Goal: Information Seeking & Learning: Find specific fact

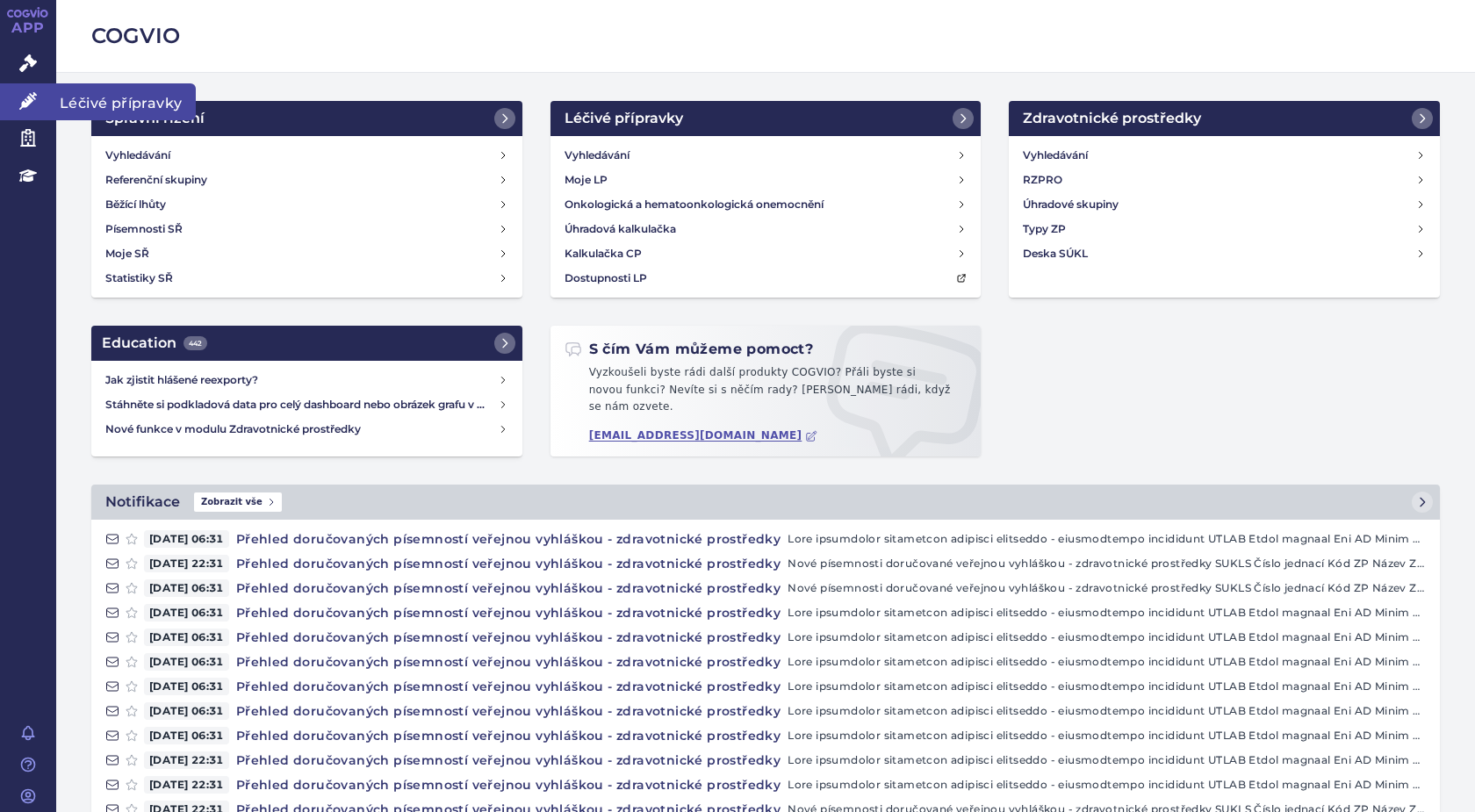
click at [84, 95] on span "Léčivé přípravky" at bounding box center [126, 101] width 140 height 37
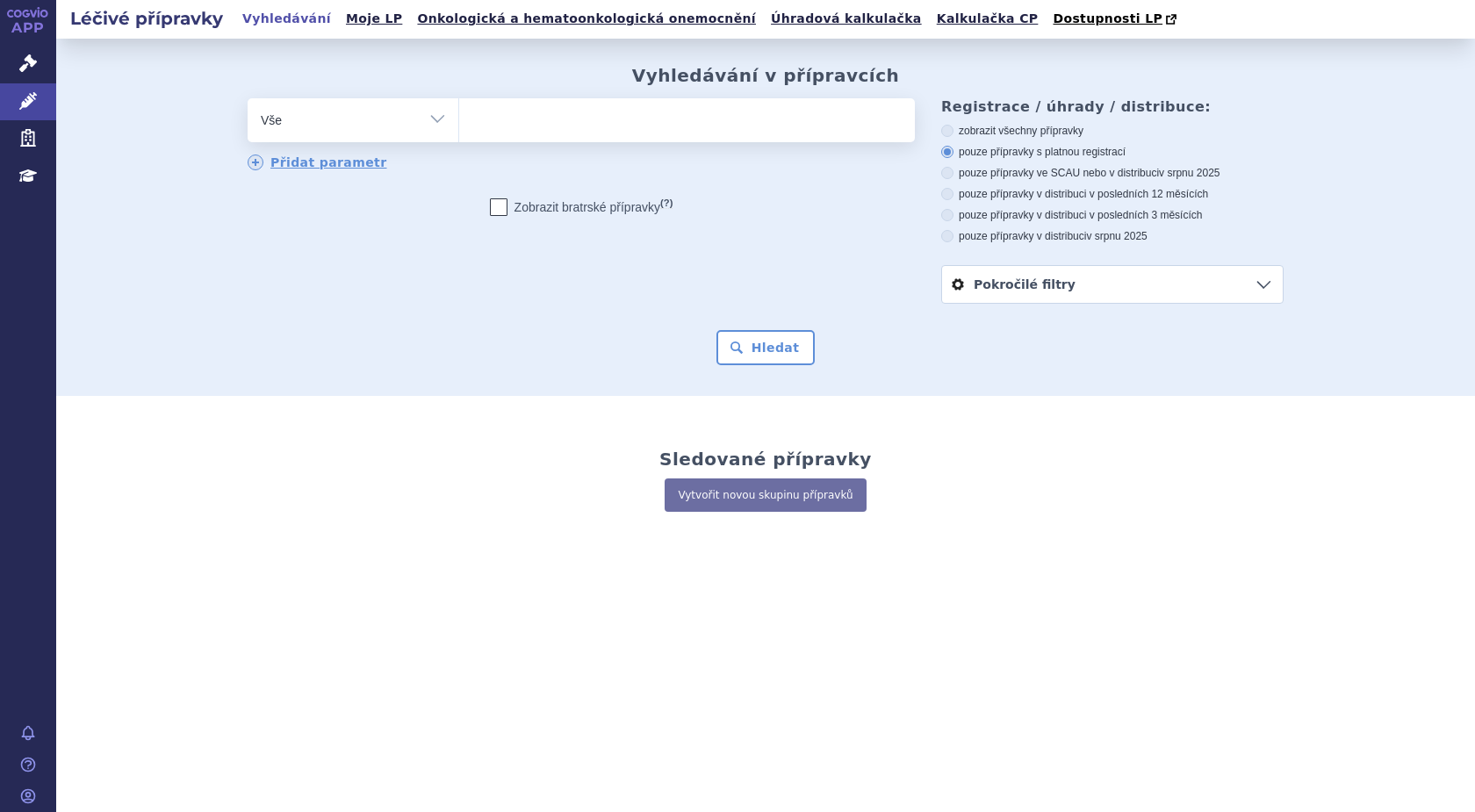
click at [484, 118] on ul at bounding box center [687, 116] width 456 height 37
click at [459, 118] on select at bounding box center [458, 119] width 1 height 44
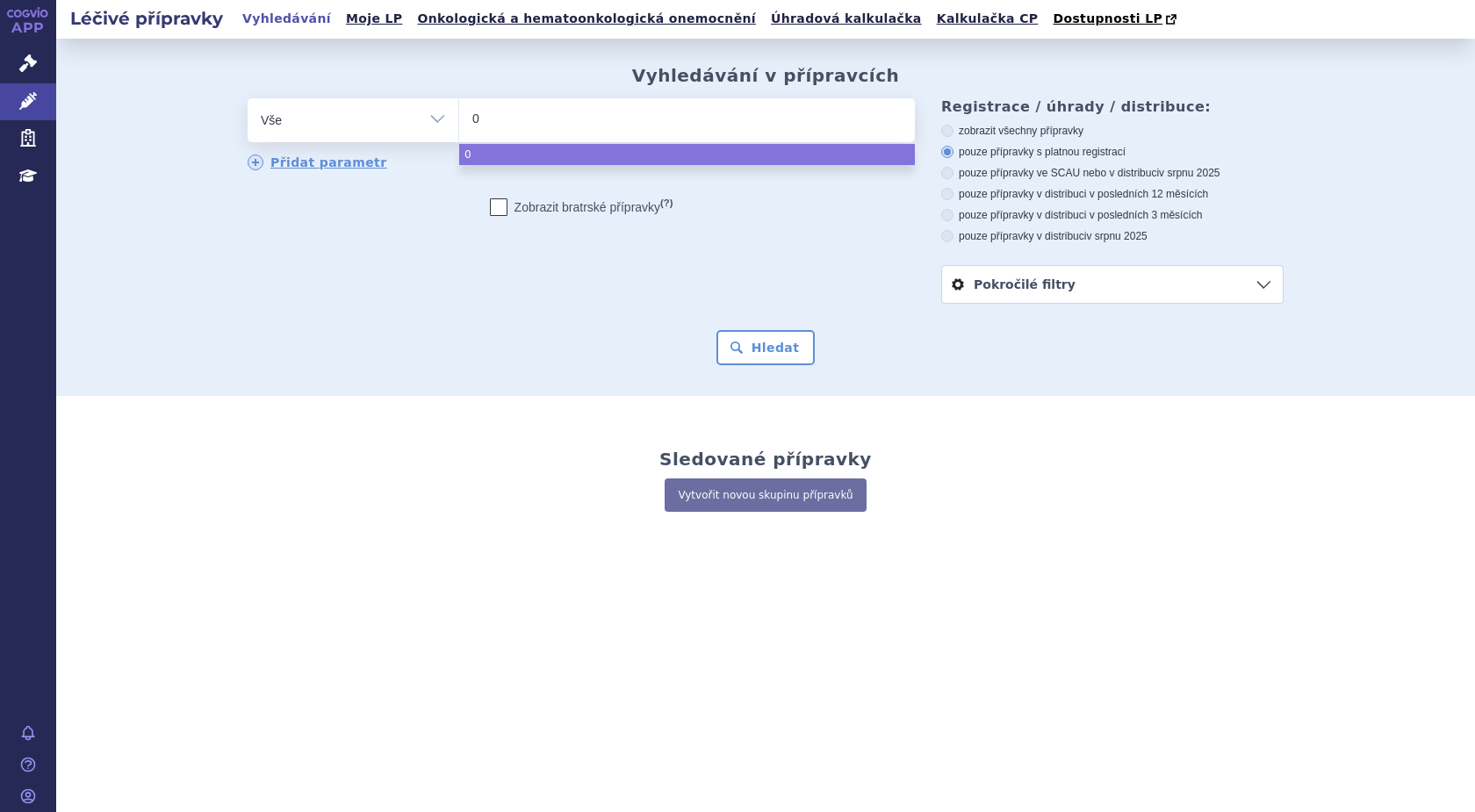
type input "02"
type input "024"
type input "0247"
type input "02473"
type input "024739"
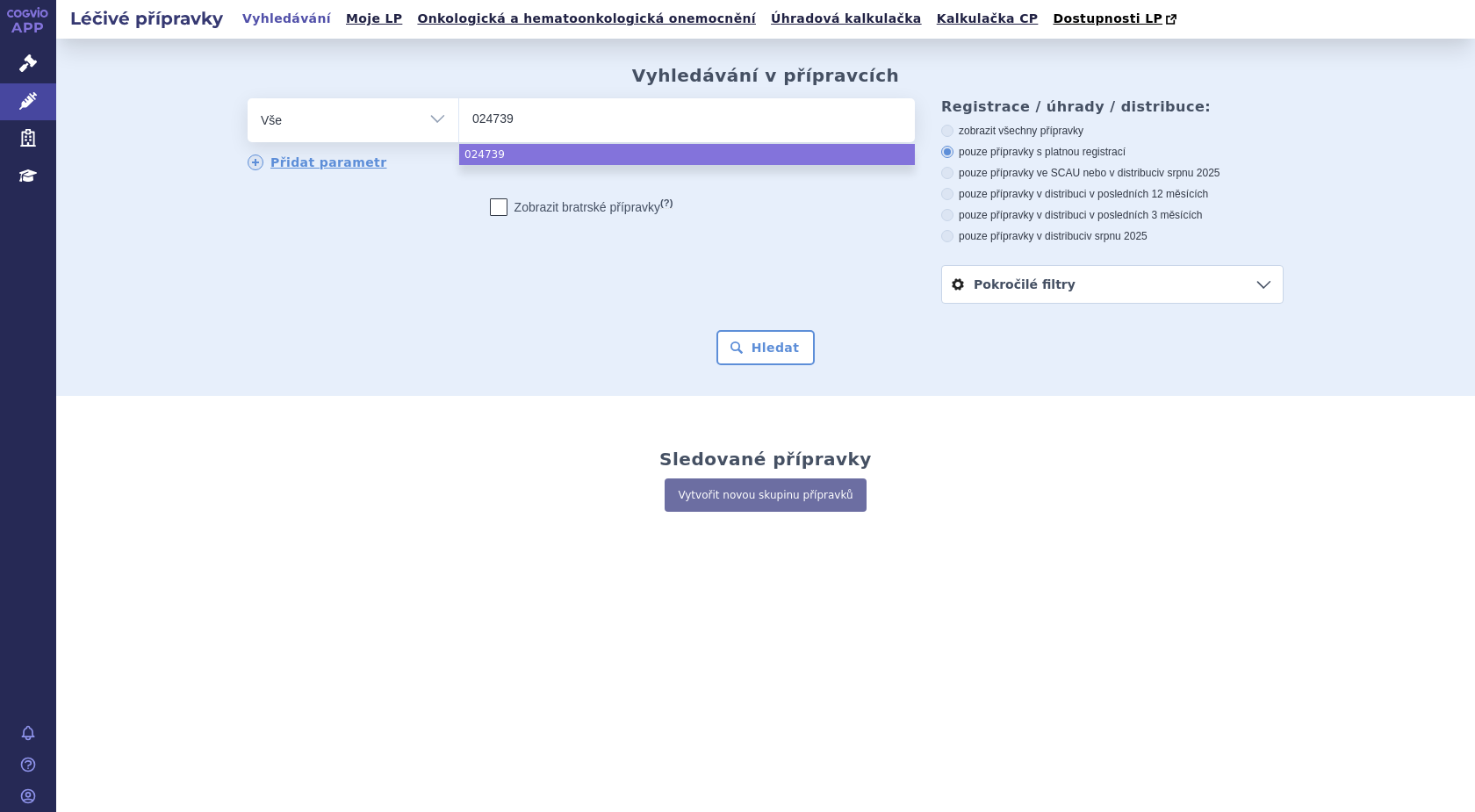
type input "0247398"
select select "0247398"
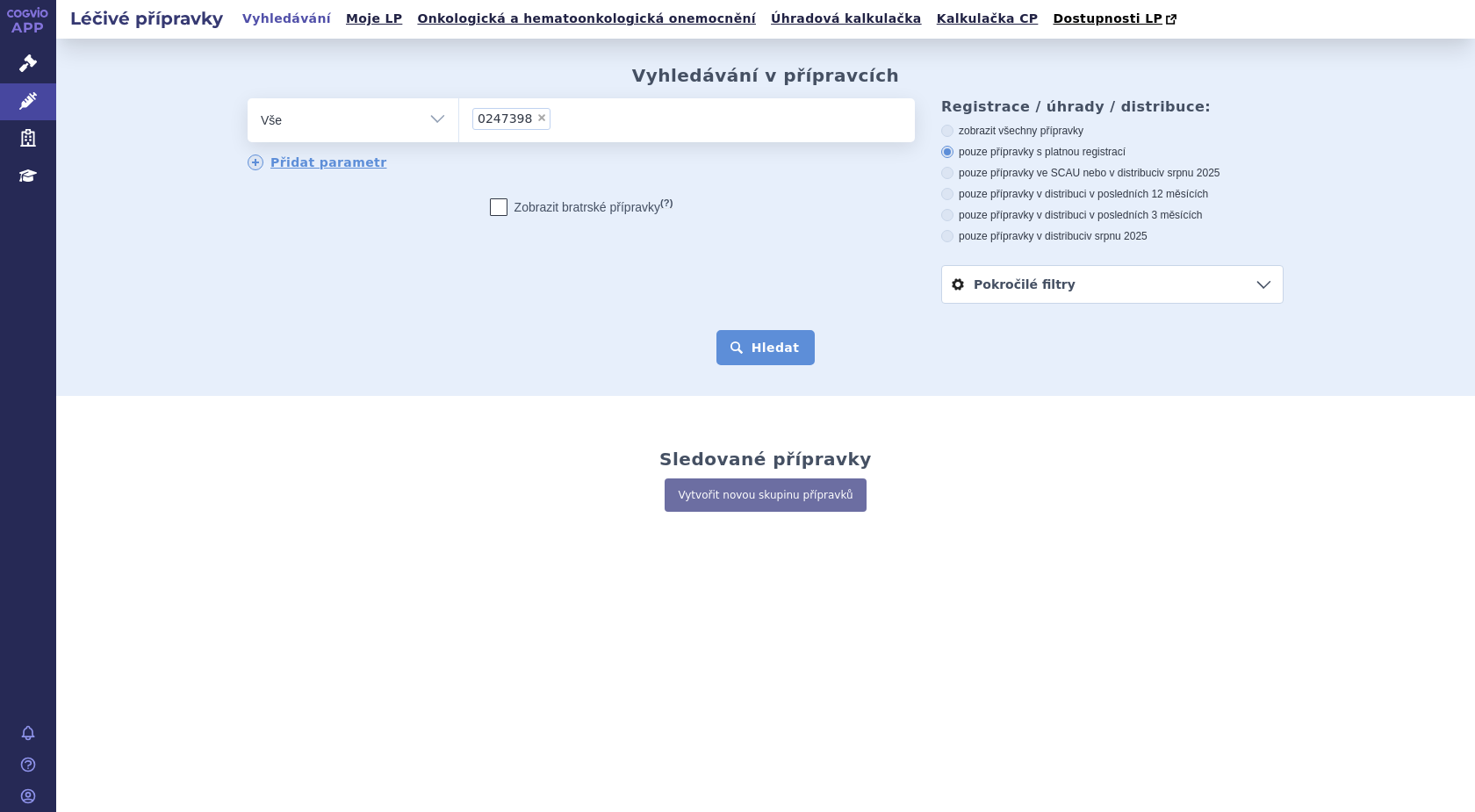
click at [758, 350] on button "Hledat" at bounding box center [766, 347] width 99 height 35
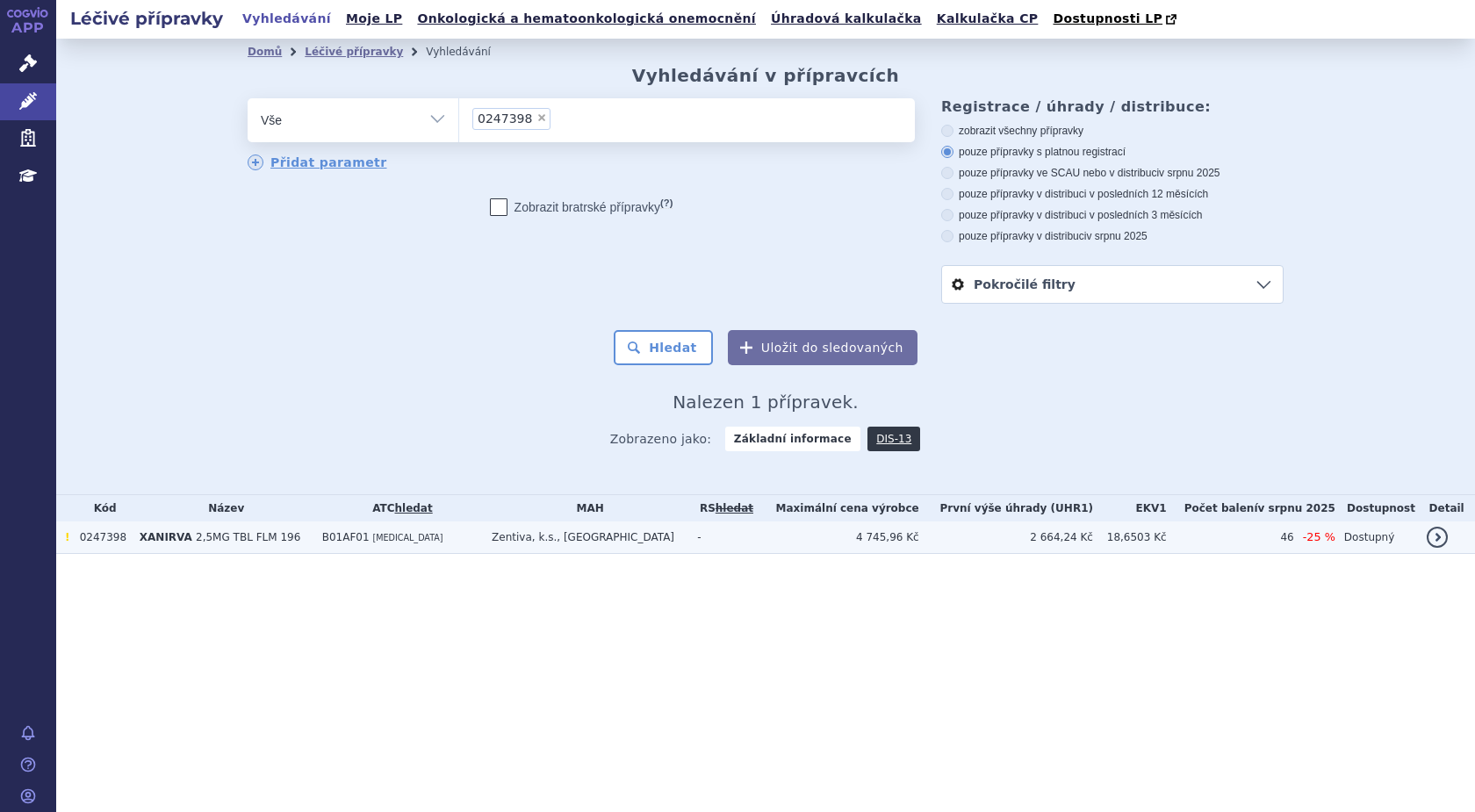
click at [165, 537] on span "XANIRVA" at bounding box center [166, 537] width 53 height 12
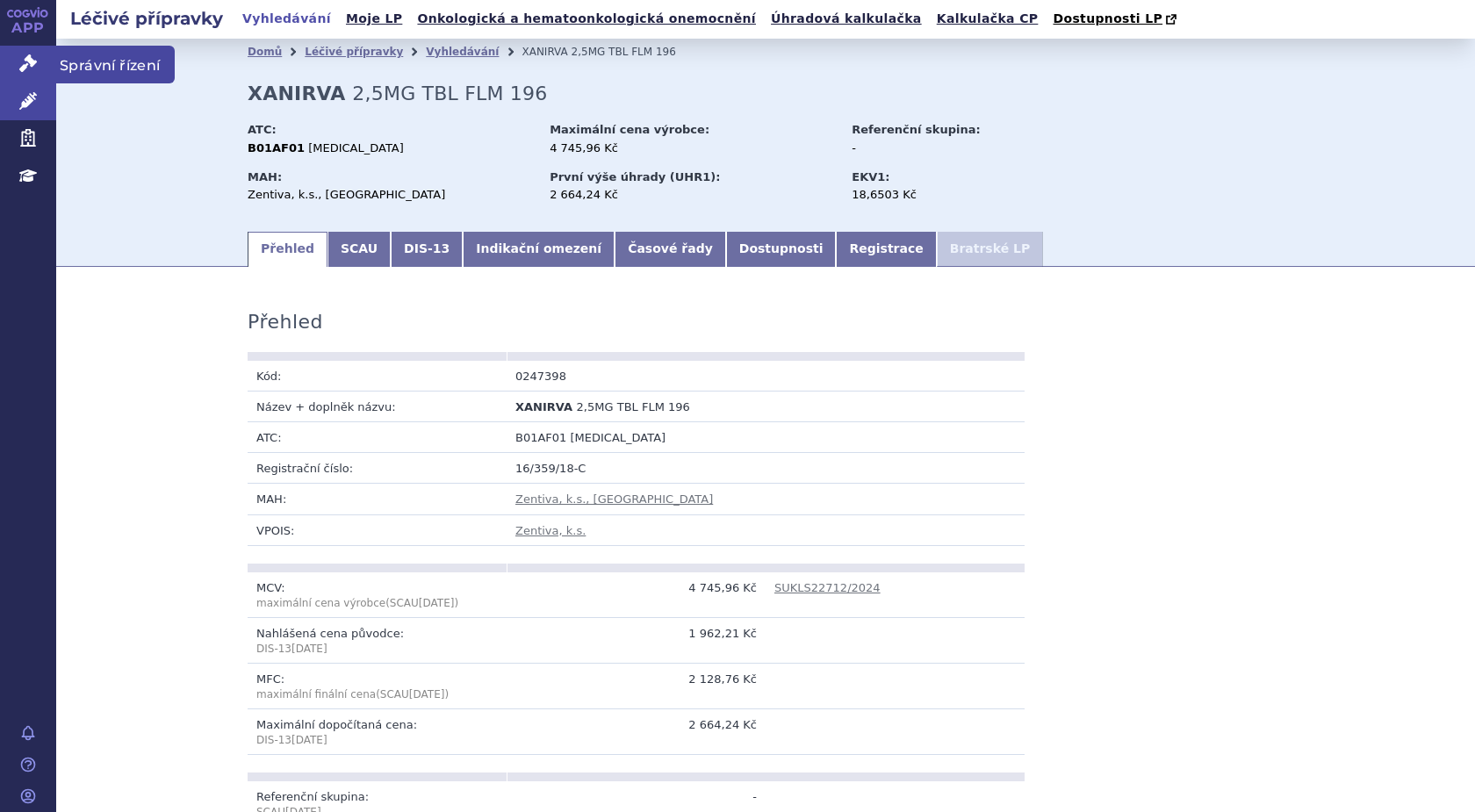
click at [25, 67] on icon at bounding box center [28, 63] width 18 height 18
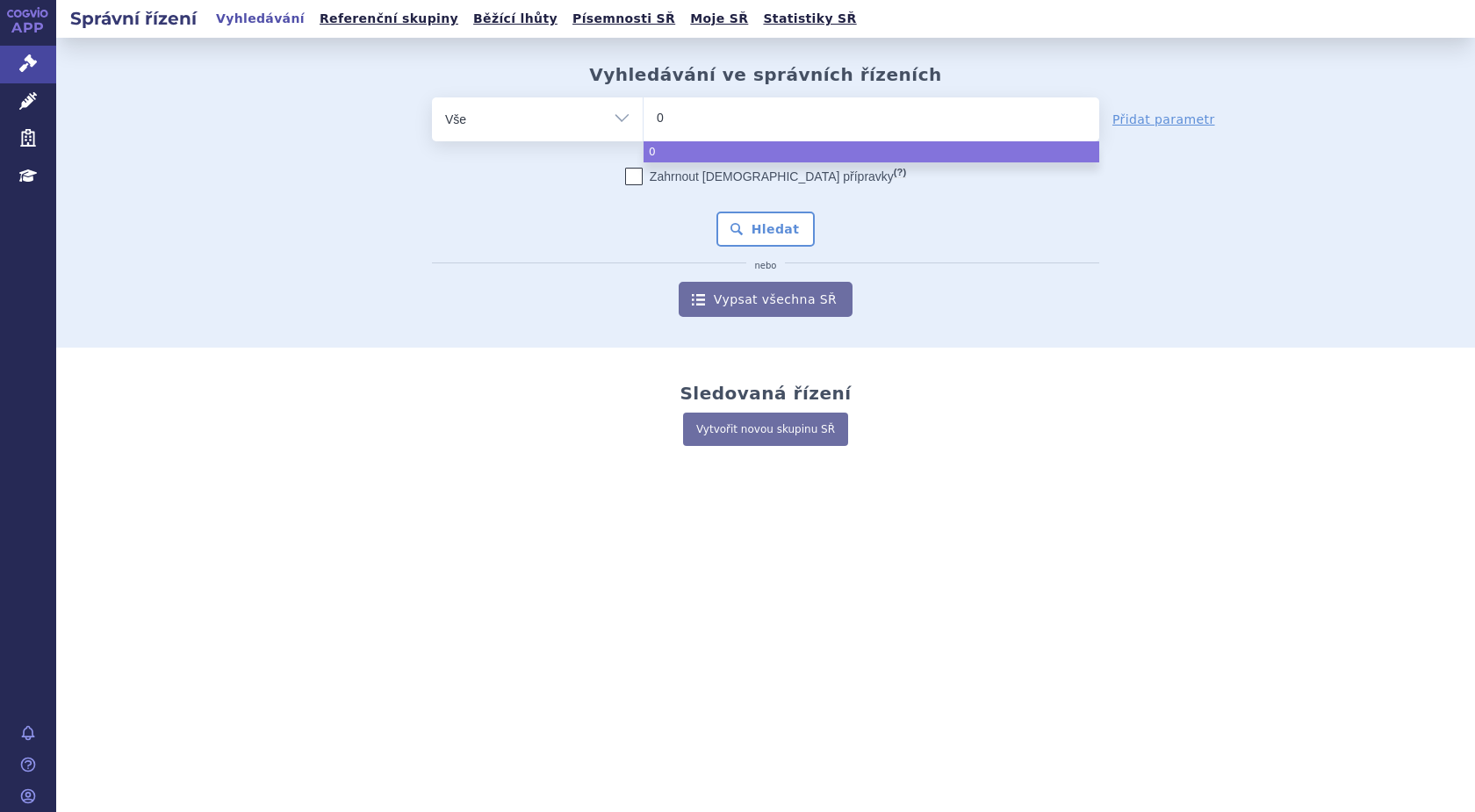
type input "02"
type input "024"
type input "0247"
type input "02473"
type input "0247398"
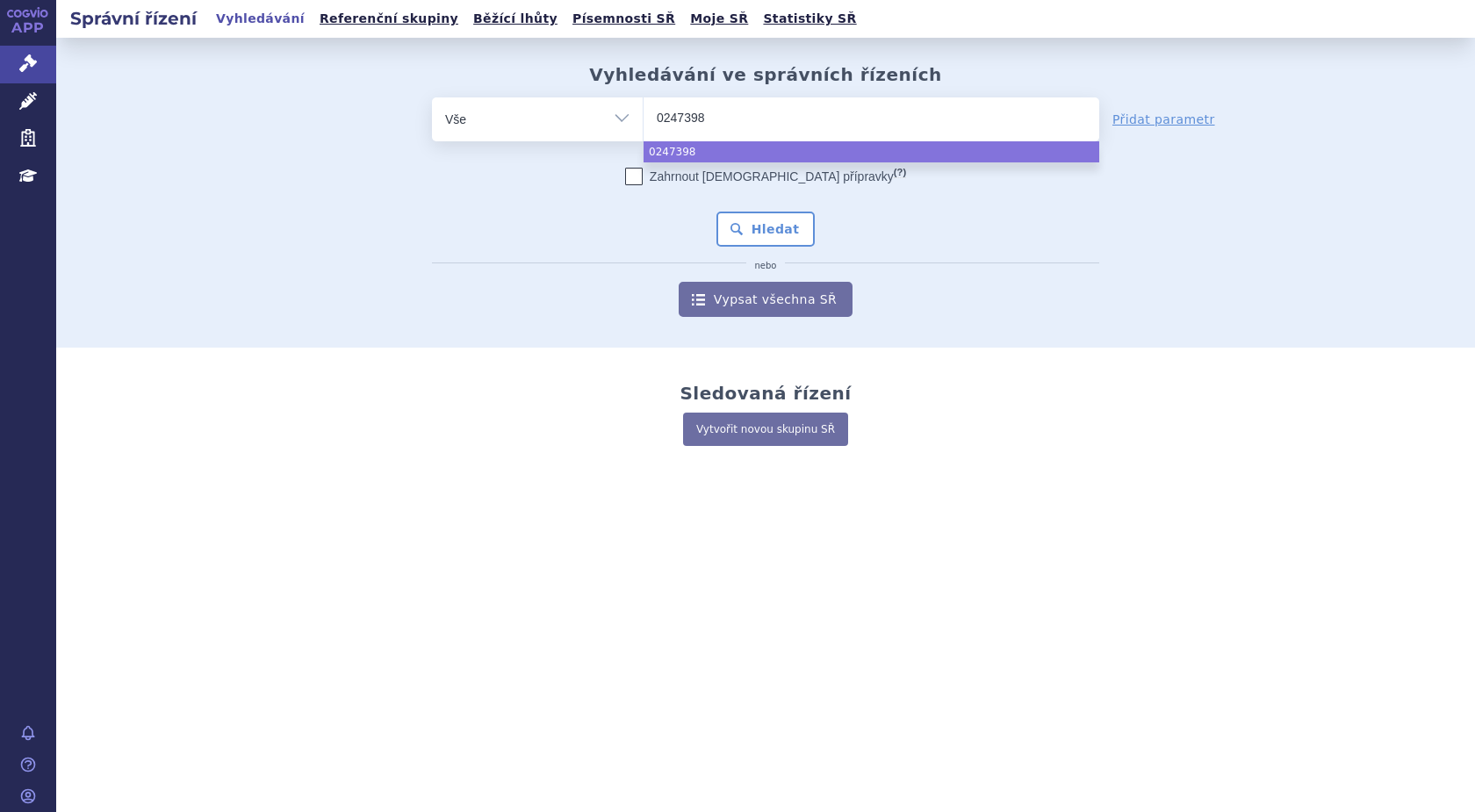
select select "0247398"
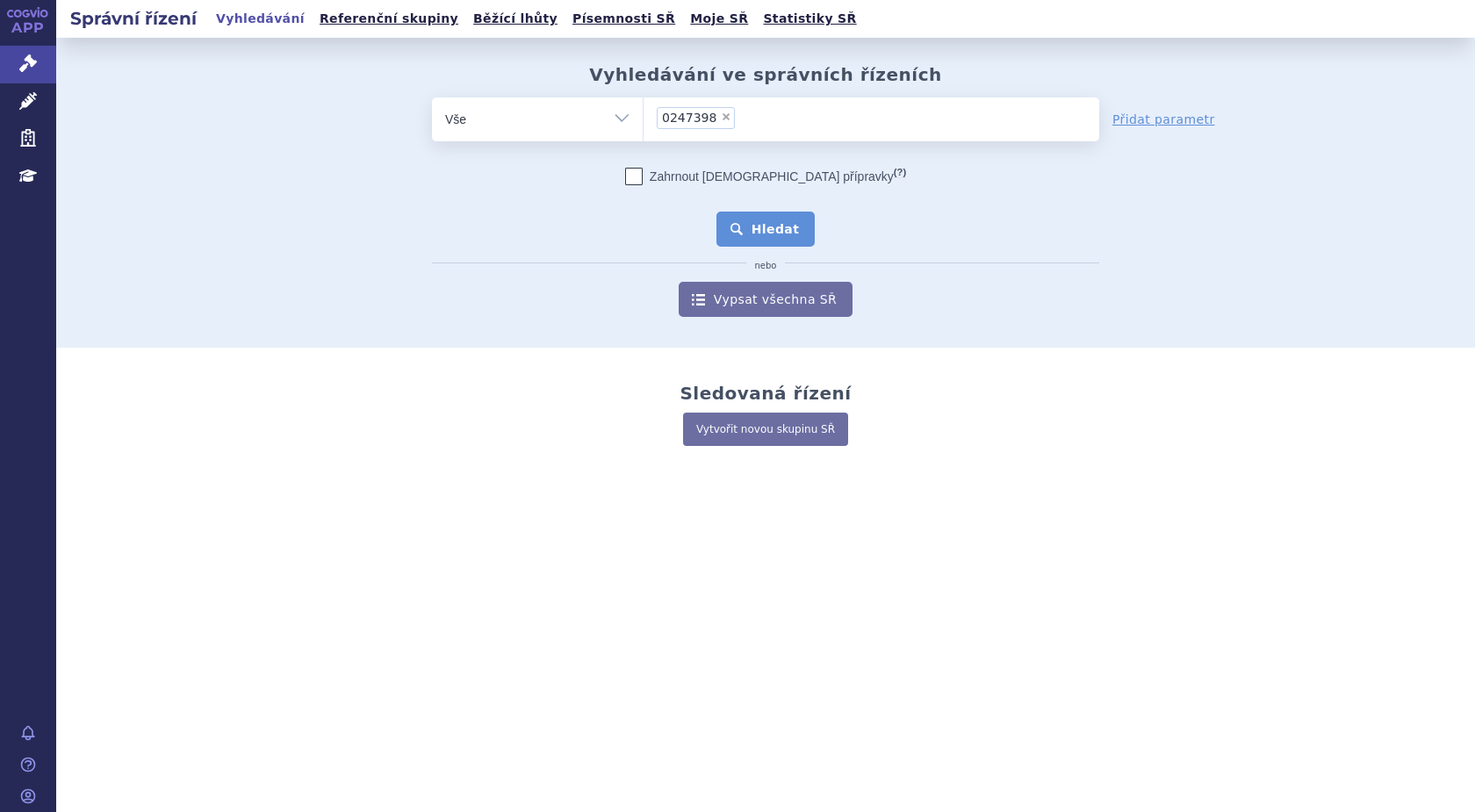
drag, startPoint x: 799, startPoint y: 221, endPoint x: 791, endPoint y: 227, distance: 10.0
click at [799, 222] on button "Hledat" at bounding box center [766, 228] width 99 height 35
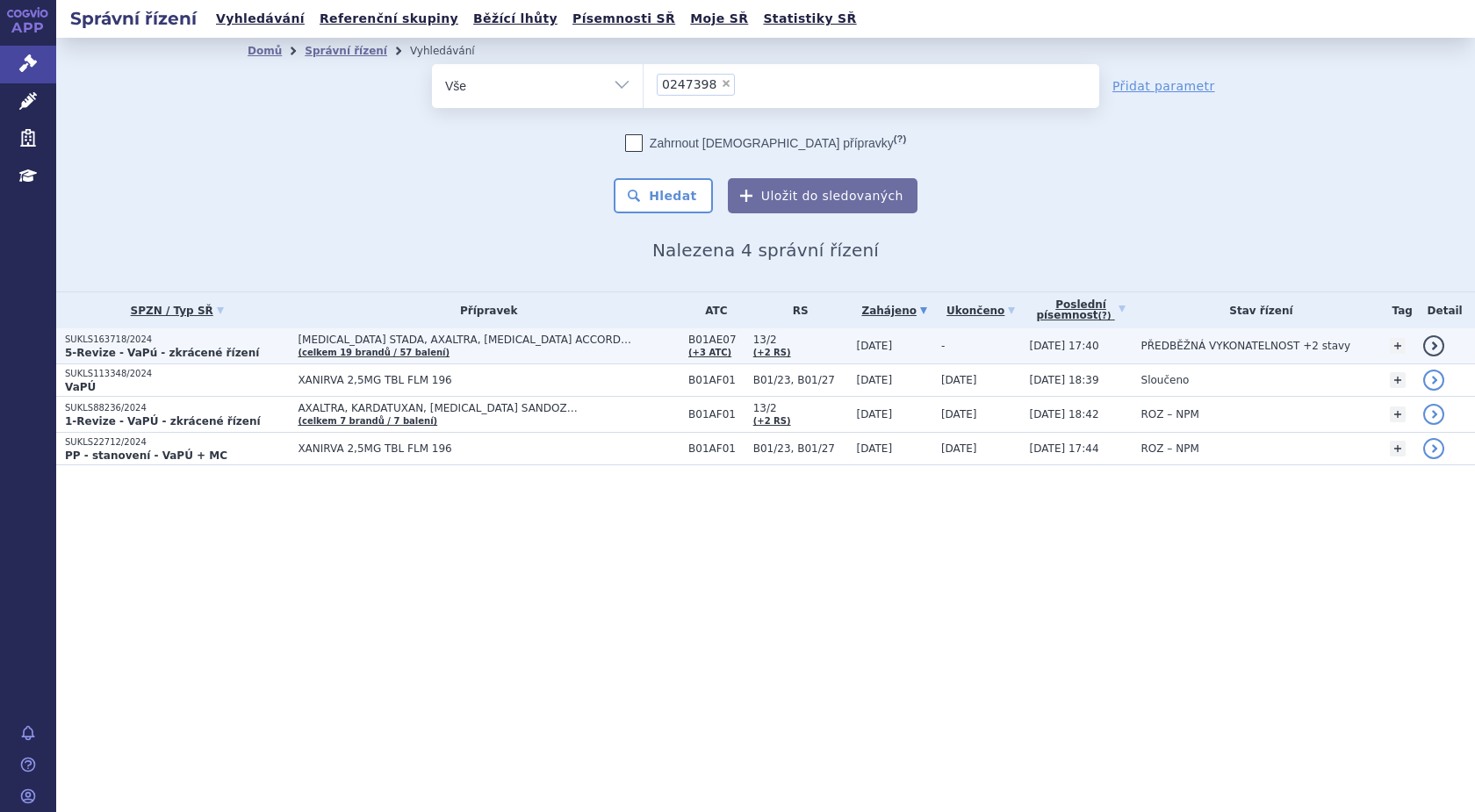
click at [113, 348] on strong "5-Revize - VaPú - zkrácené řízení" at bounding box center [163, 353] width 194 height 12
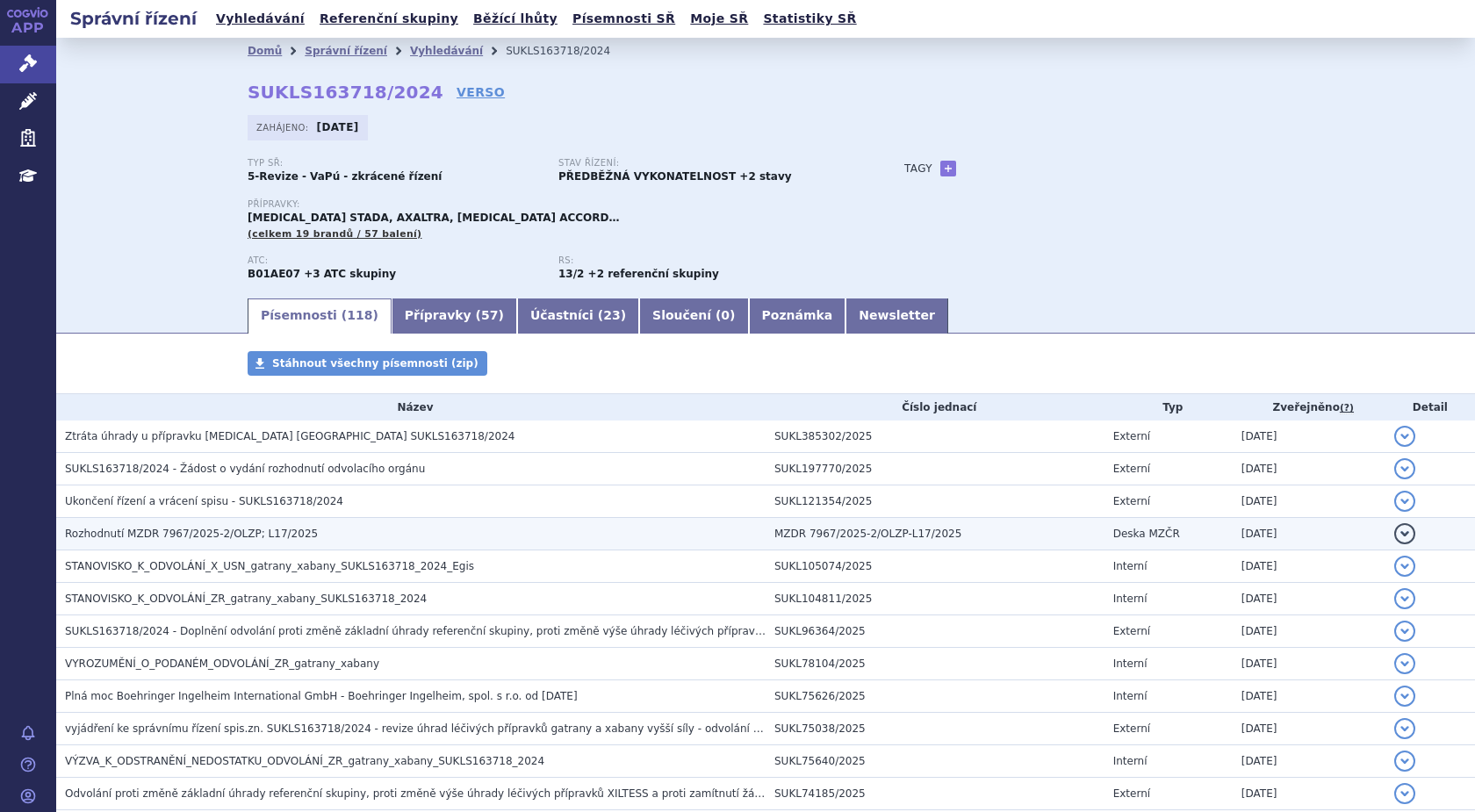
click at [186, 537] on span "Rozhodnutí MZDR 7967/2025-2/OLZP; L17/2025" at bounding box center [191, 533] width 253 height 12
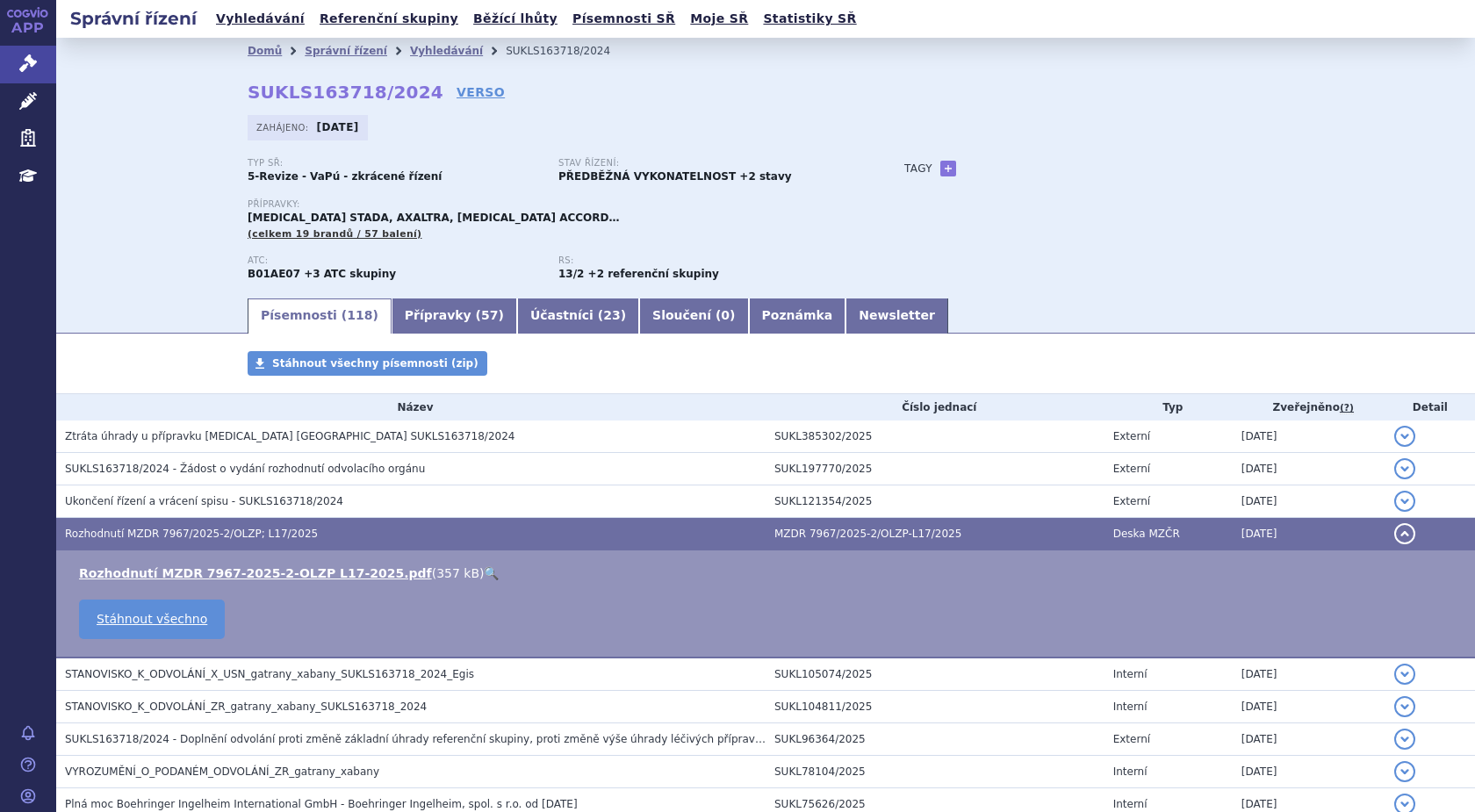
click at [484, 572] on link "🔍" at bounding box center [491, 573] width 15 height 14
click at [280, 534] on span "Rozhodnutí MZDR 7967/2025-2/OLZP; L17/2025" at bounding box center [191, 533] width 253 height 12
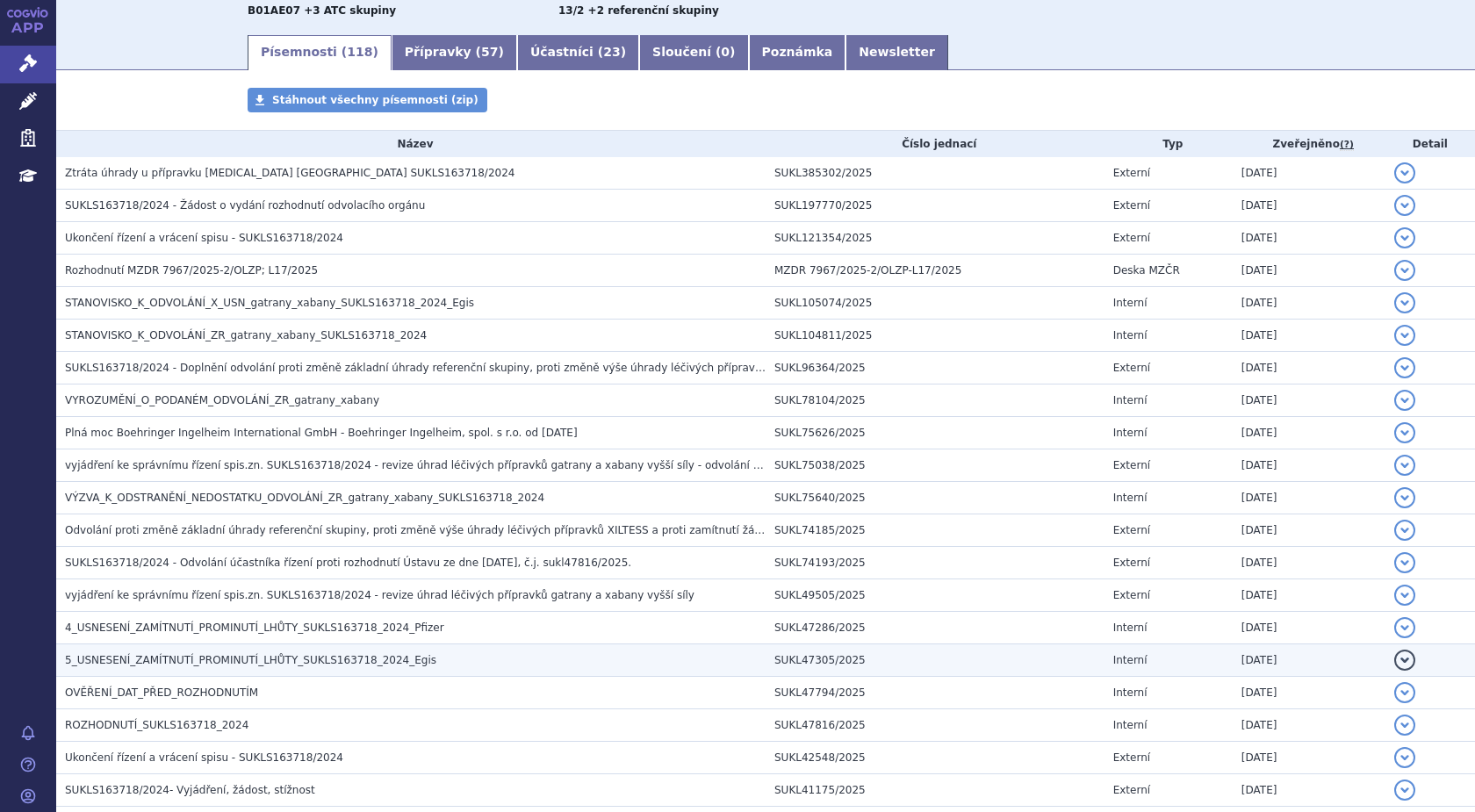
scroll to position [351, 0]
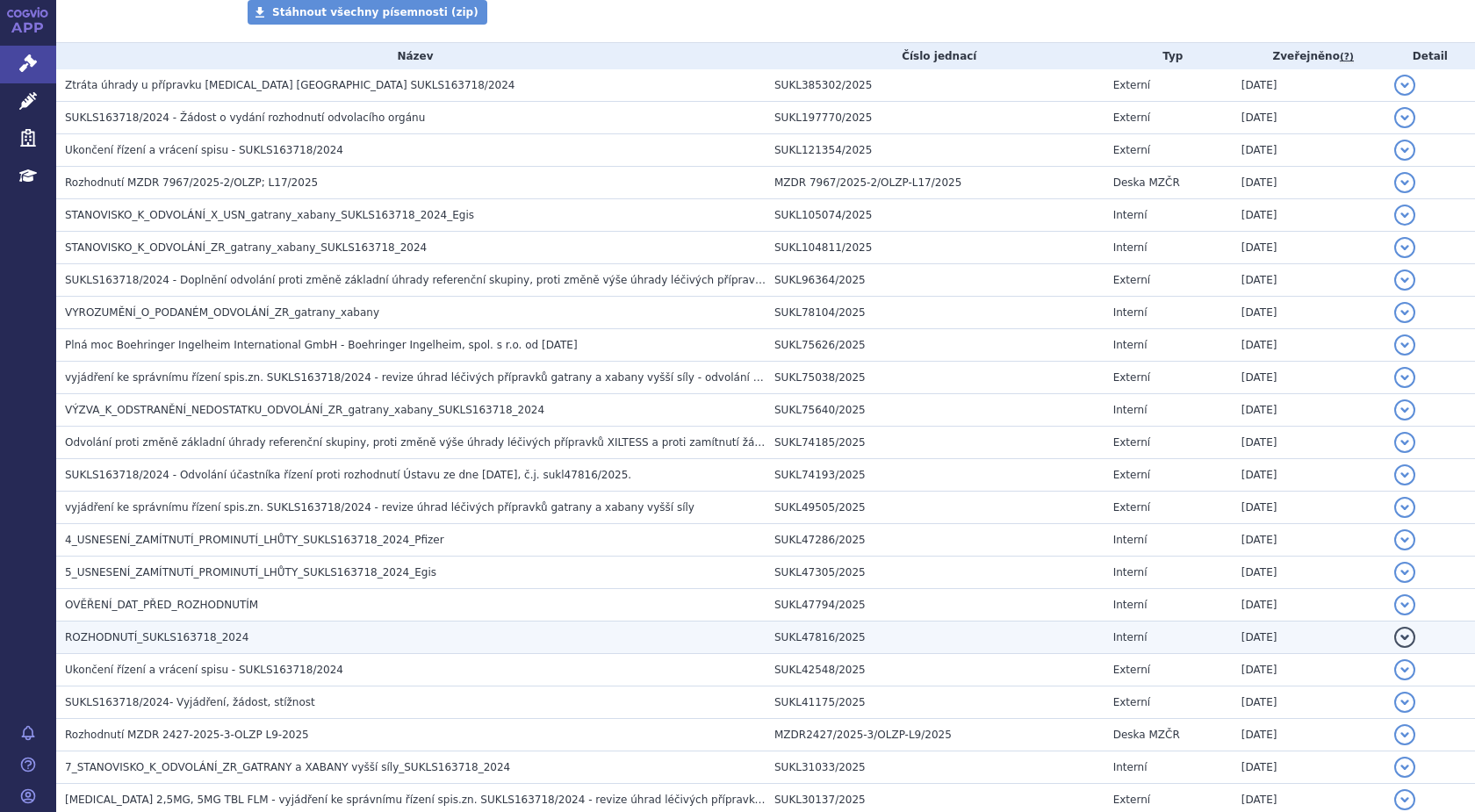
click at [165, 637] on span "ROZHODNUTÍ_SUKLS163718_2024" at bounding box center [157, 638] width 184 height 12
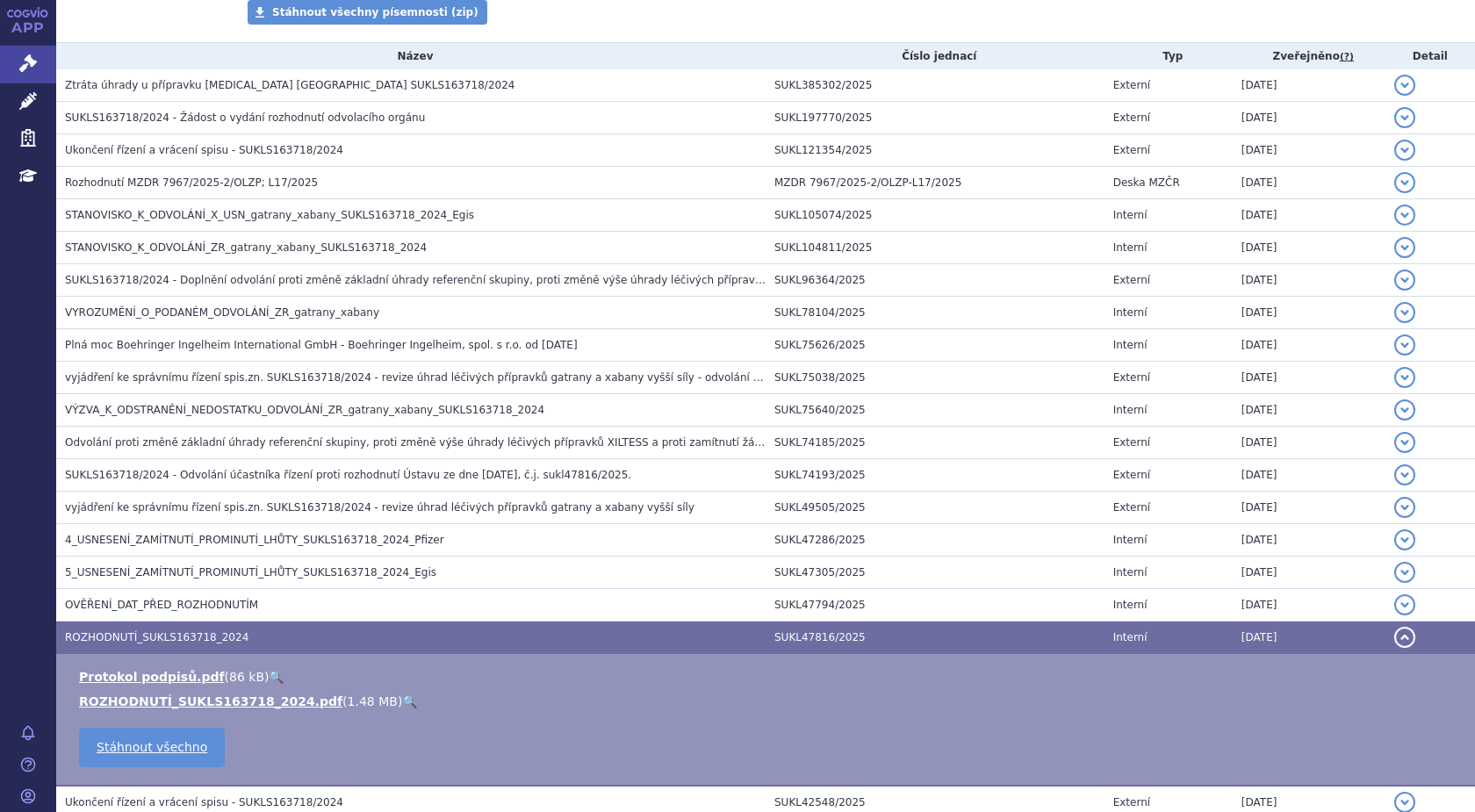
click at [402, 706] on link "🔍" at bounding box center [409, 701] width 15 height 14
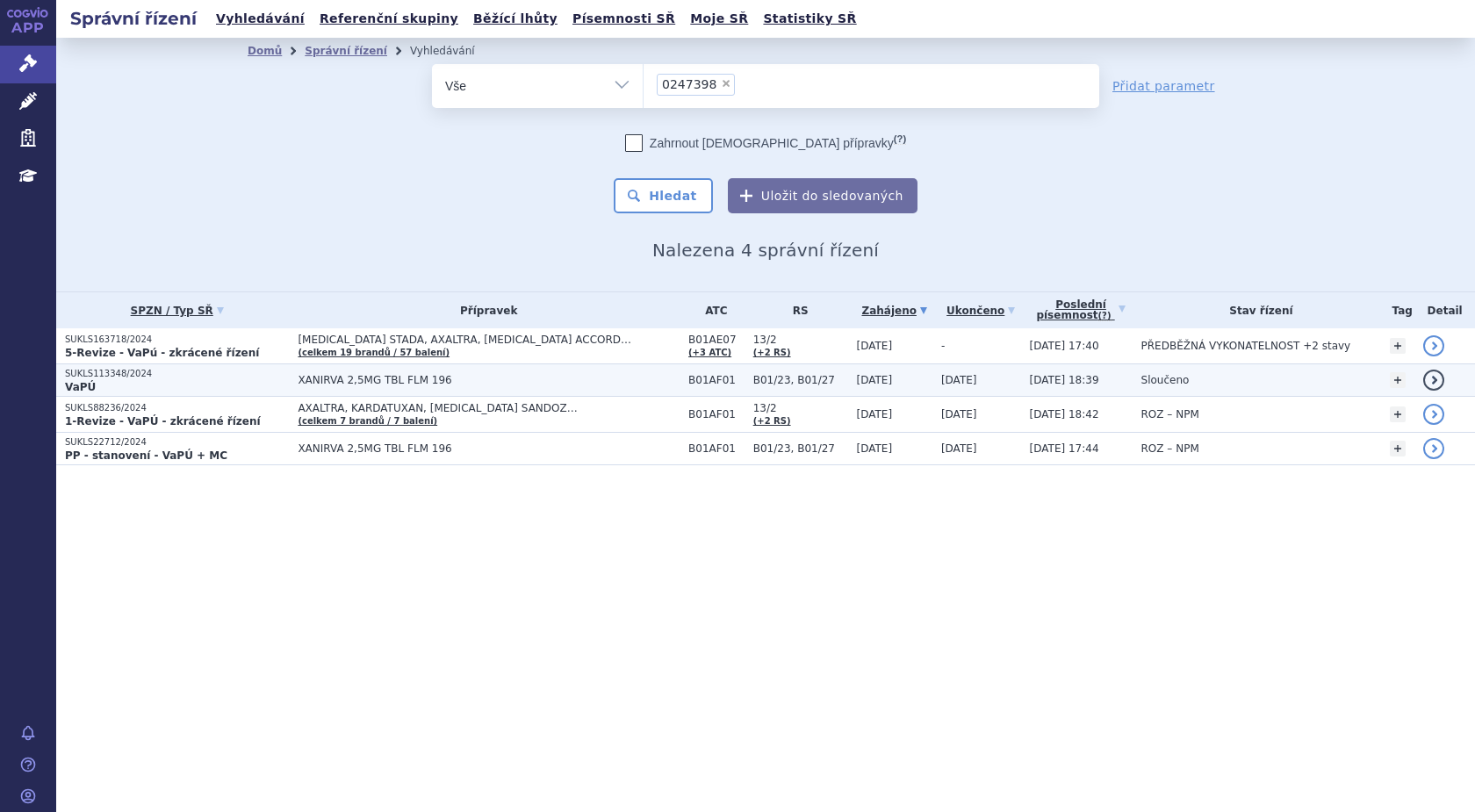
click at [104, 376] on p "SUKLS113348/2024" at bounding box center [178, 374] width 224 height 12
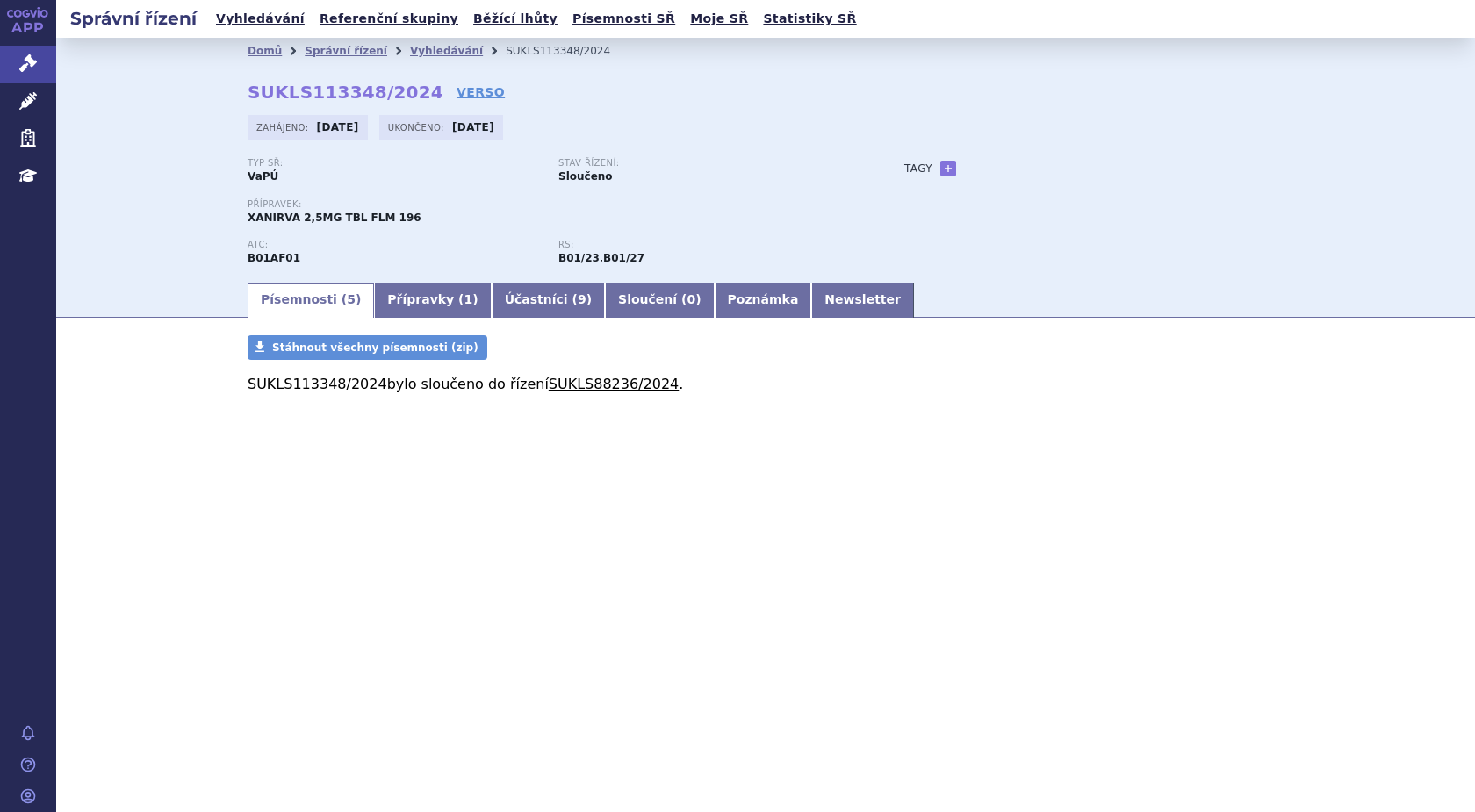
click at [553, 383] on link "SUKLS88236/2024" at bounding box center [613, 384] width 130 height 17
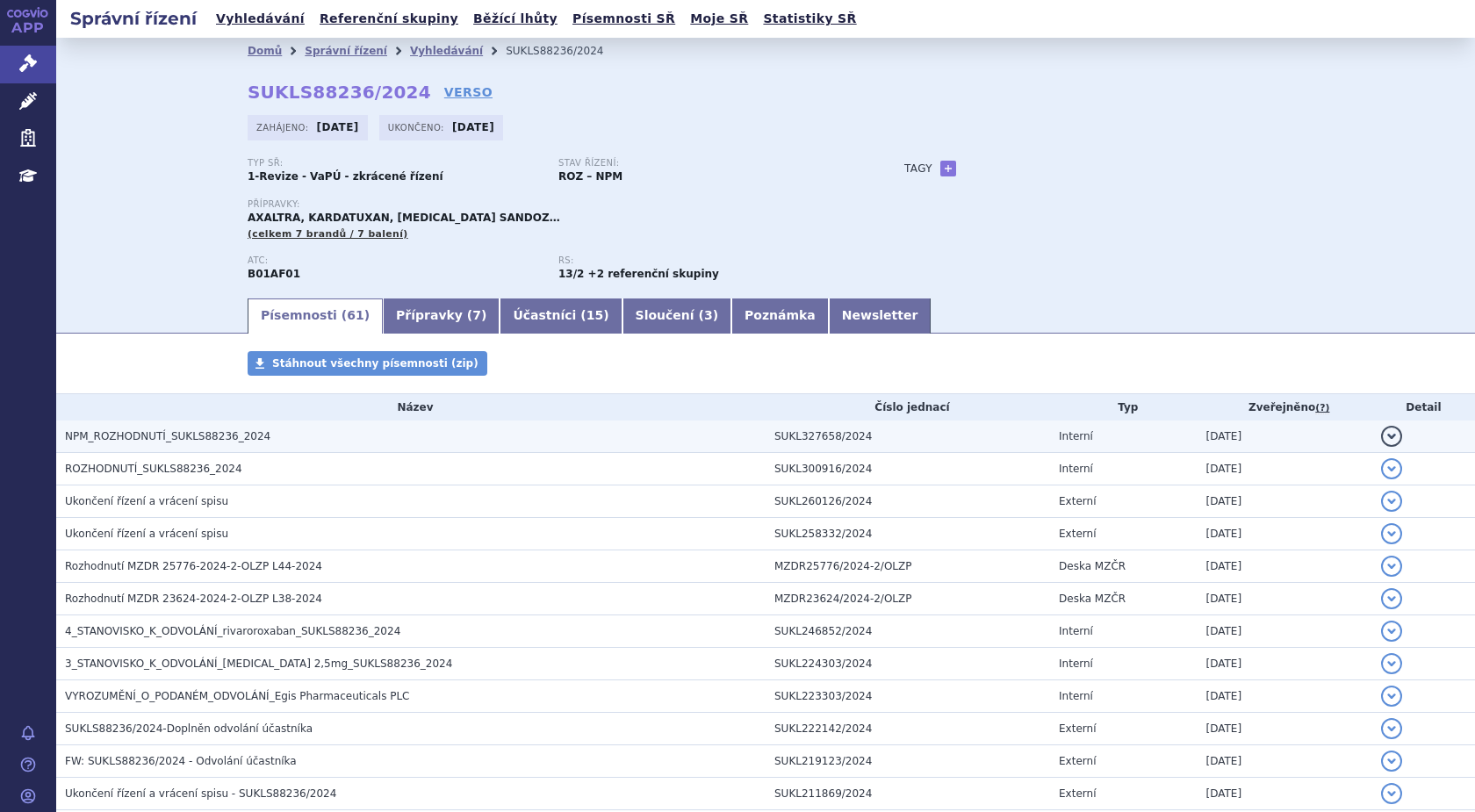
click at [176, 437] on span "NPM_ROZHODNUTÍ_SUKLS88236_2024" at bounding box center [168, 436] width 205 height 12
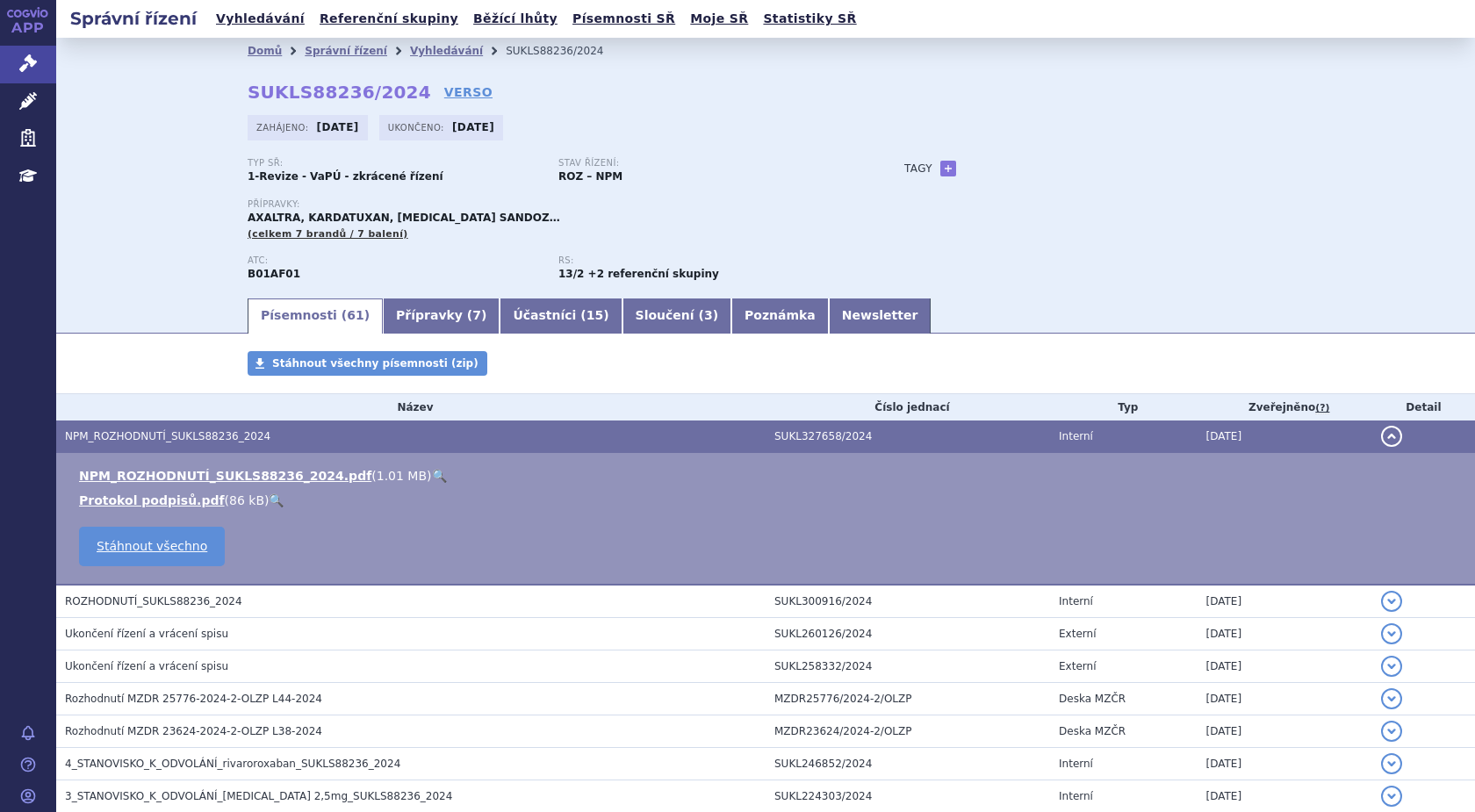
click at [432, 476] on link "🔍" at bounding box center [439, 476] width 15 height 14
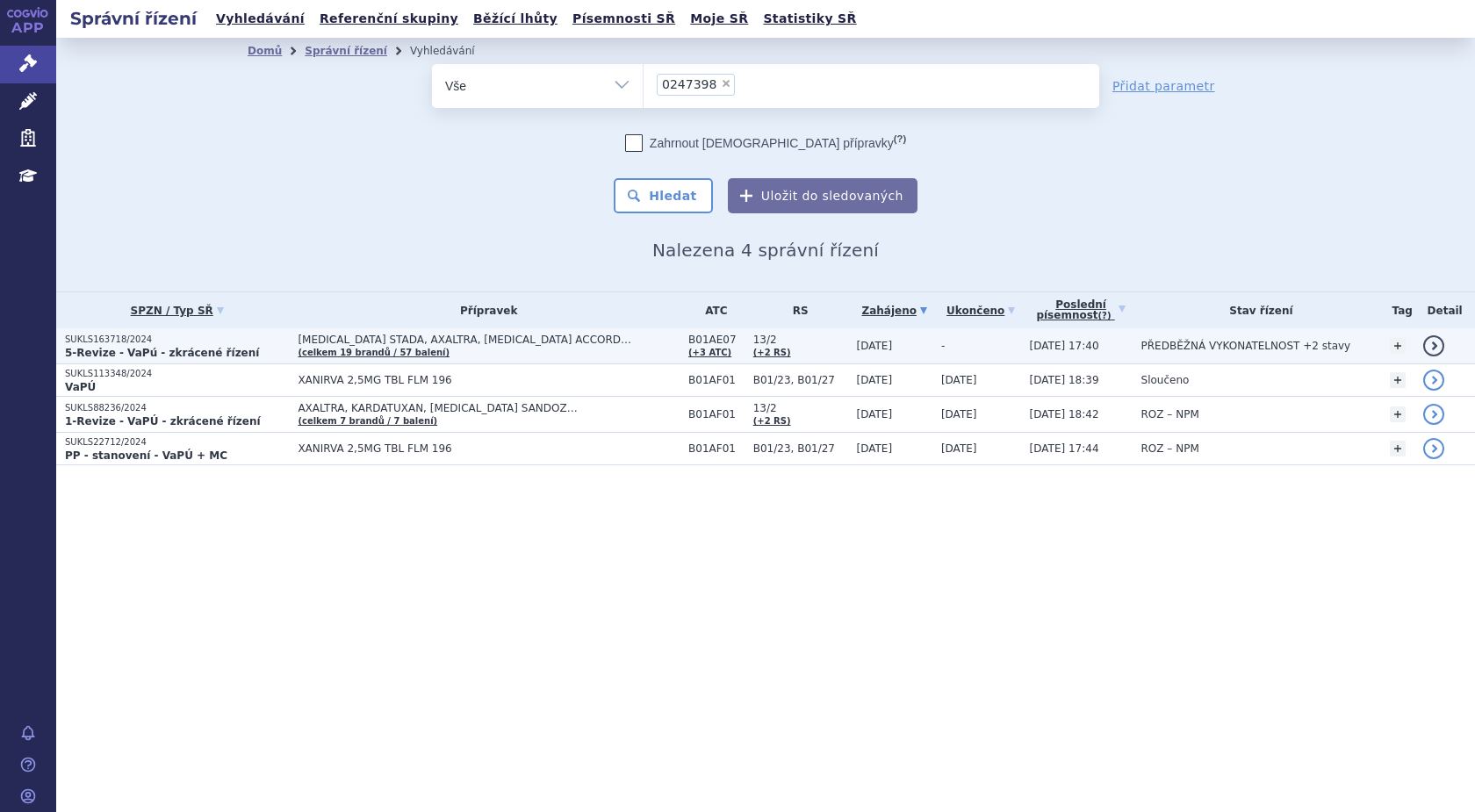
click at [136, 341] on p "SUKLS163718/2024" at bounding box center [178, 339] width 224 height 12
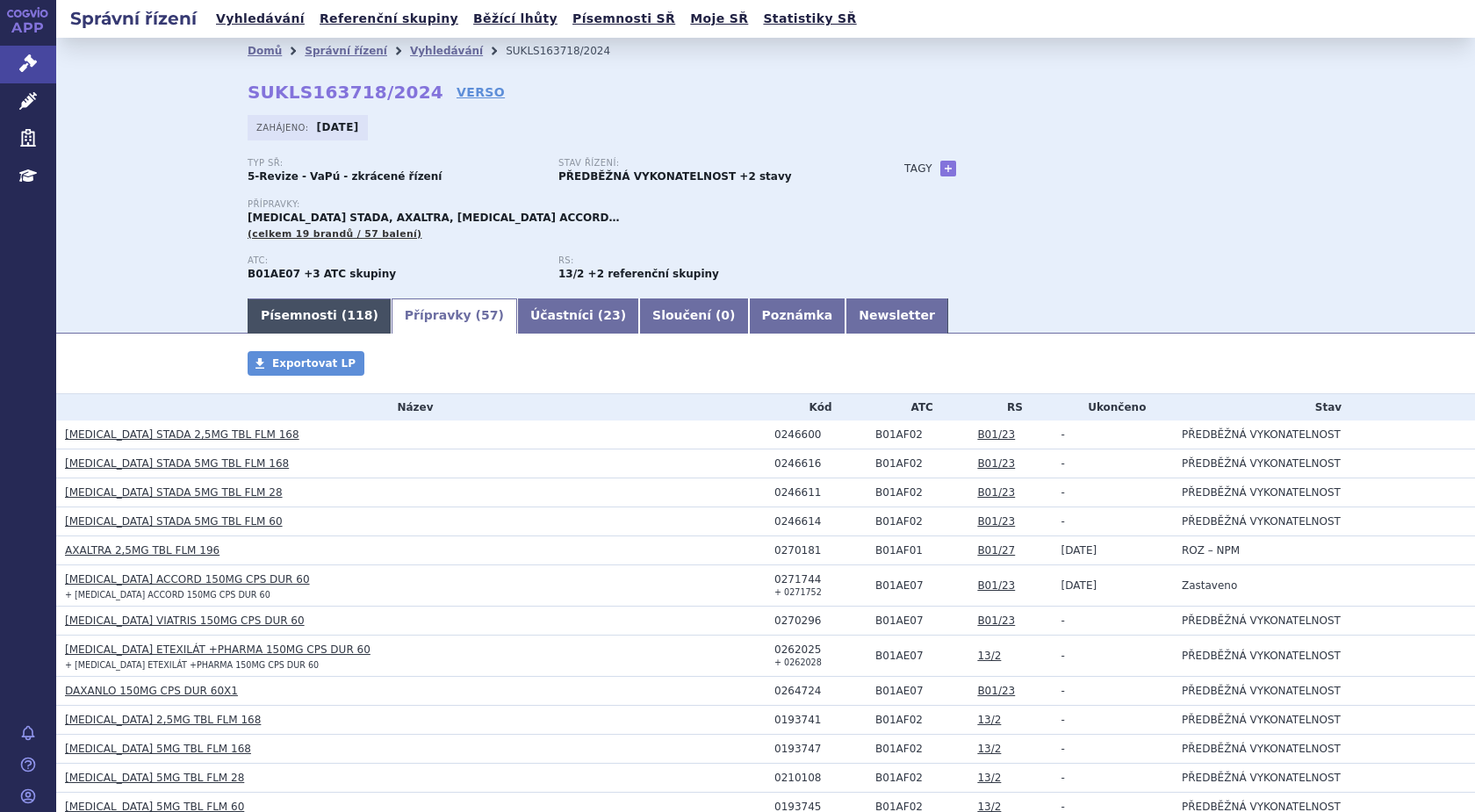
click at [300, 310] on link "Písemnosti ( 118 )" at bounding box center [319, 315] width 144 height 35
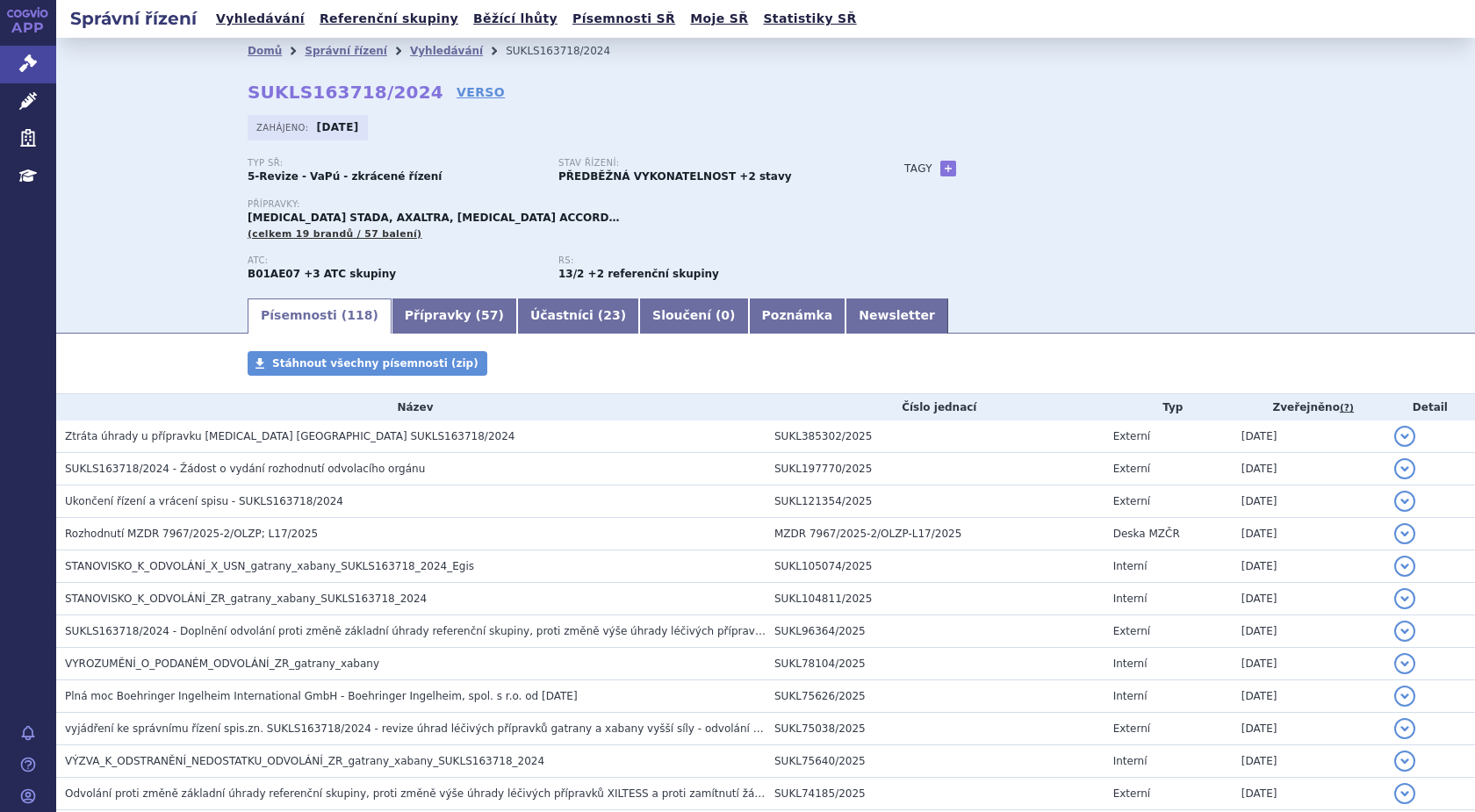
click at [286, 315] on link "Písemnosti ( 118 )" at bounding box center [319, 315] width 144 height 35
click at [287, 312] on link "Písemnosti ( 118 )" at bounding box center [319, 315] width 144 height 35
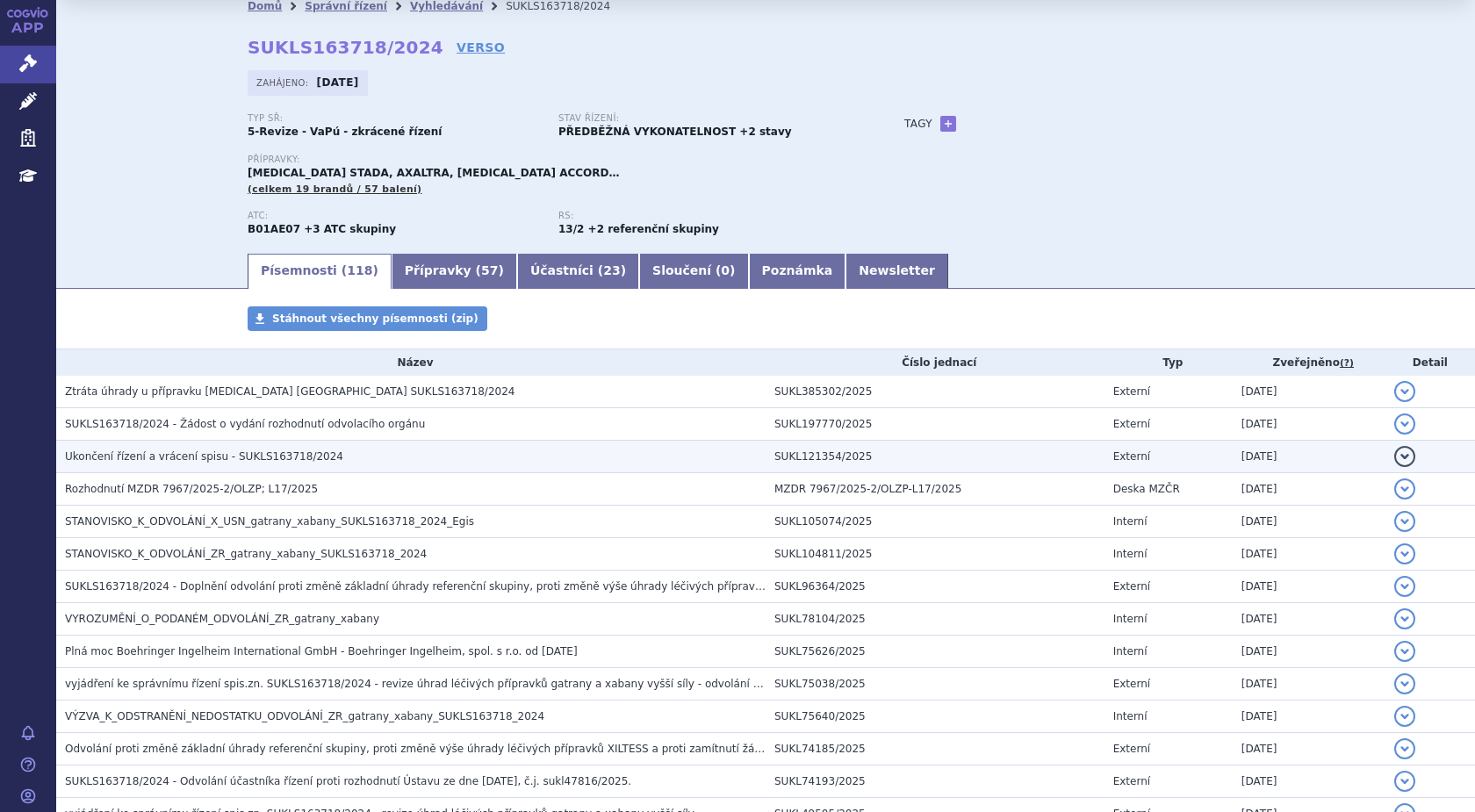
scroll to position [88, 0]
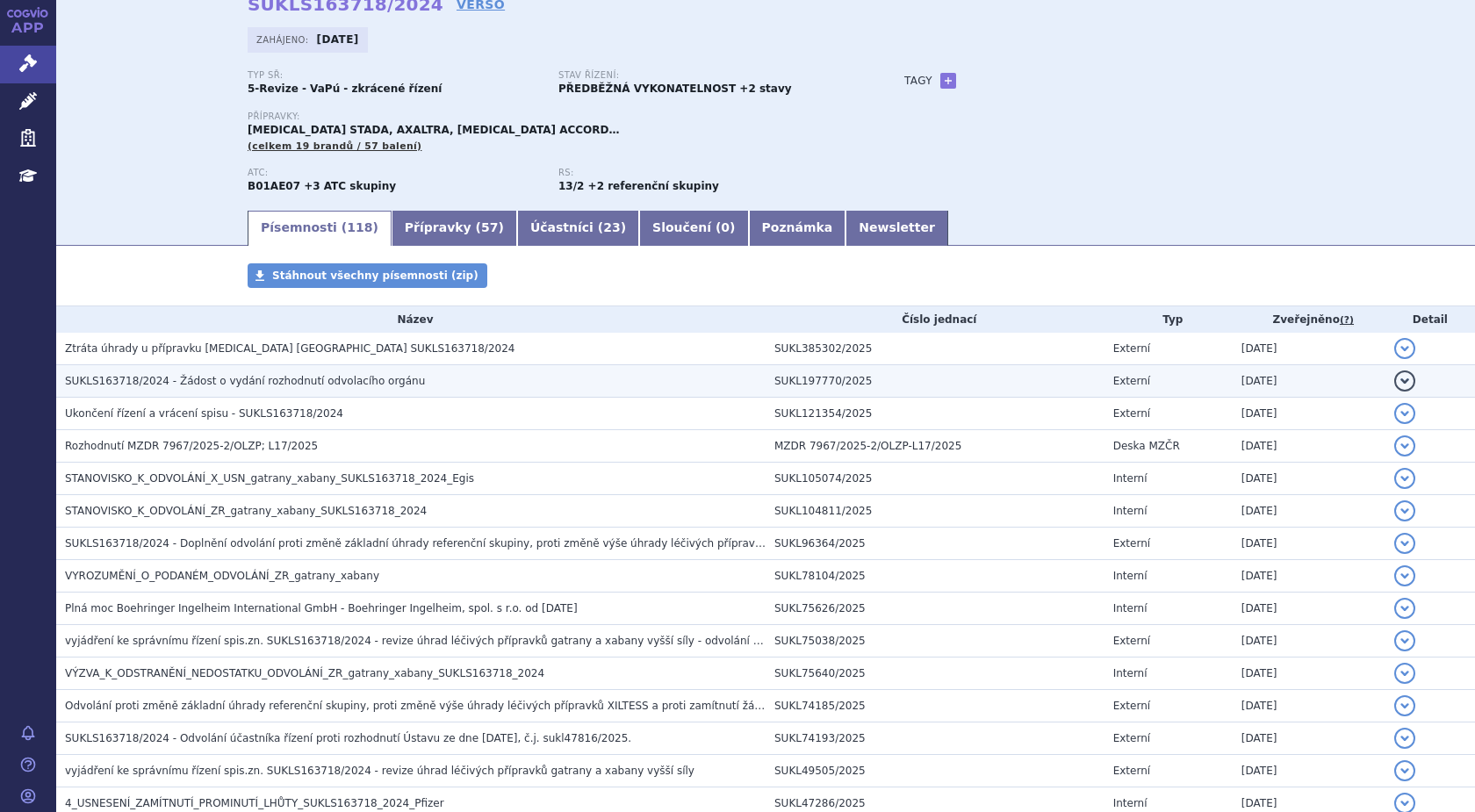
click at [142, 381] on span "SUKLS163718/2024 - Žádost o vydání rozhodnutí odvolacího orgánu" at bounding box center [245, 381] width 360 height 12
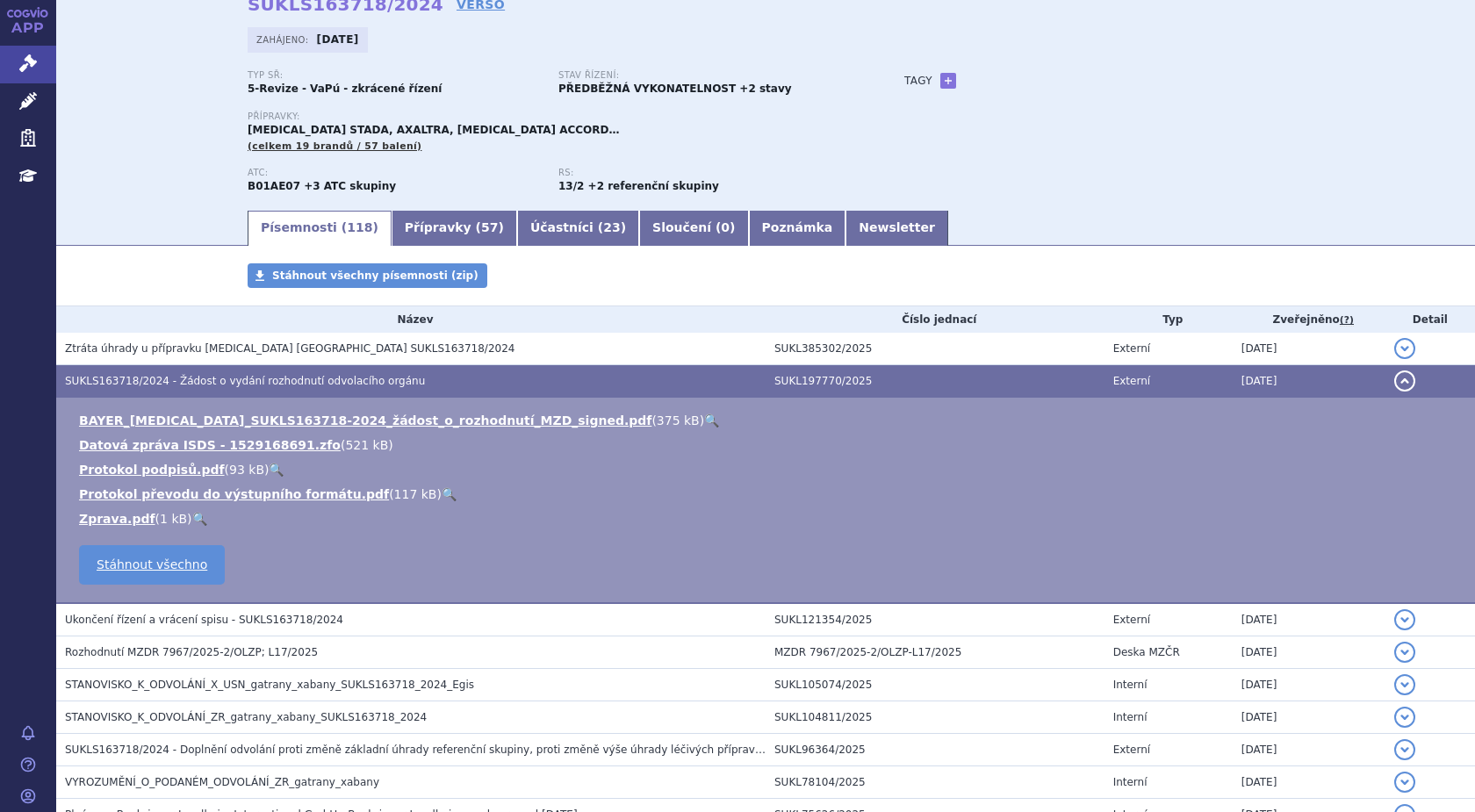
click at [217, 373] on h3 "SUKLS163718/2024 - Žádost o vydání rozhodnutí odvolacího orgánu" at bounding box center [416, 381] width 701 height 18
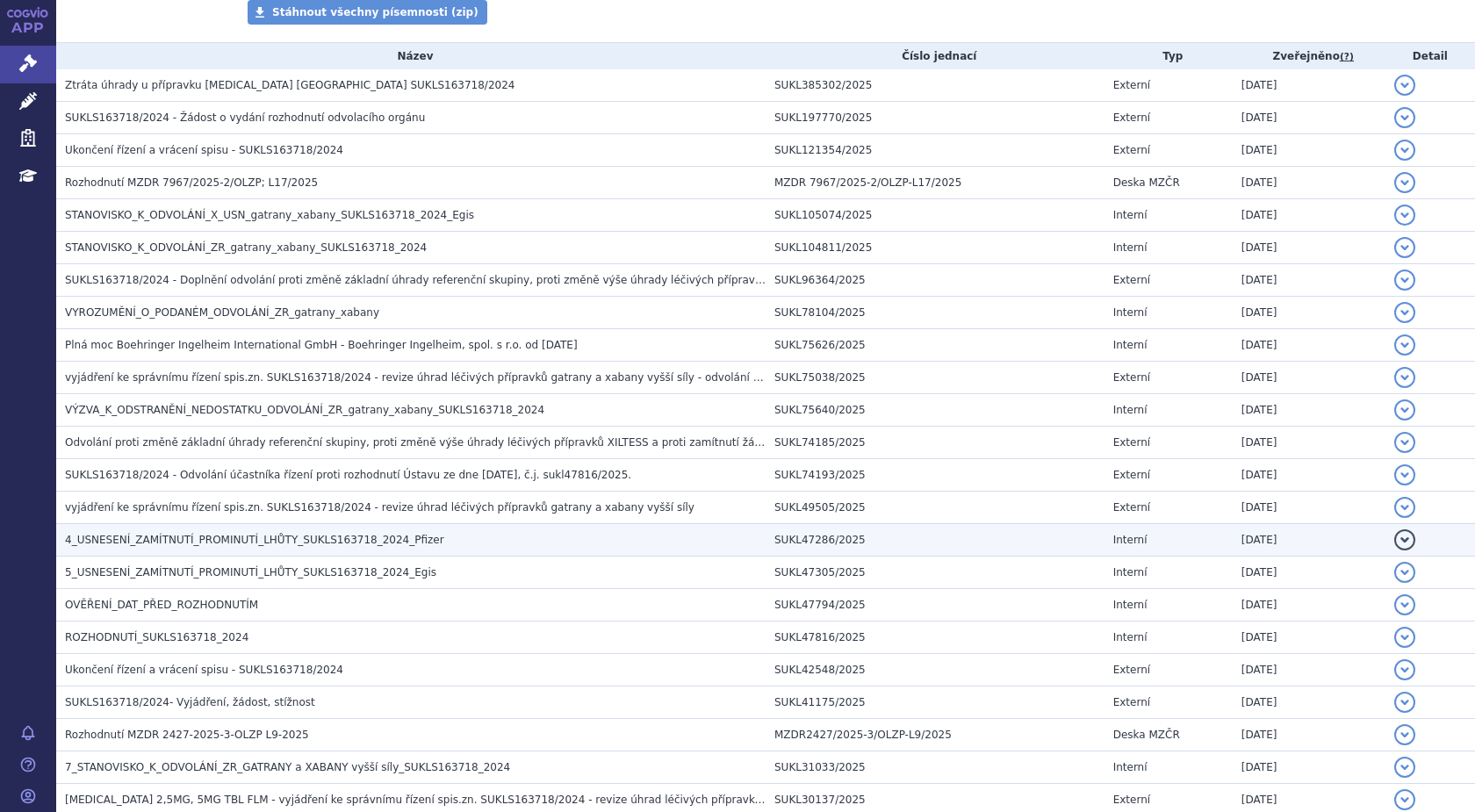
scroll to position [439, 0]
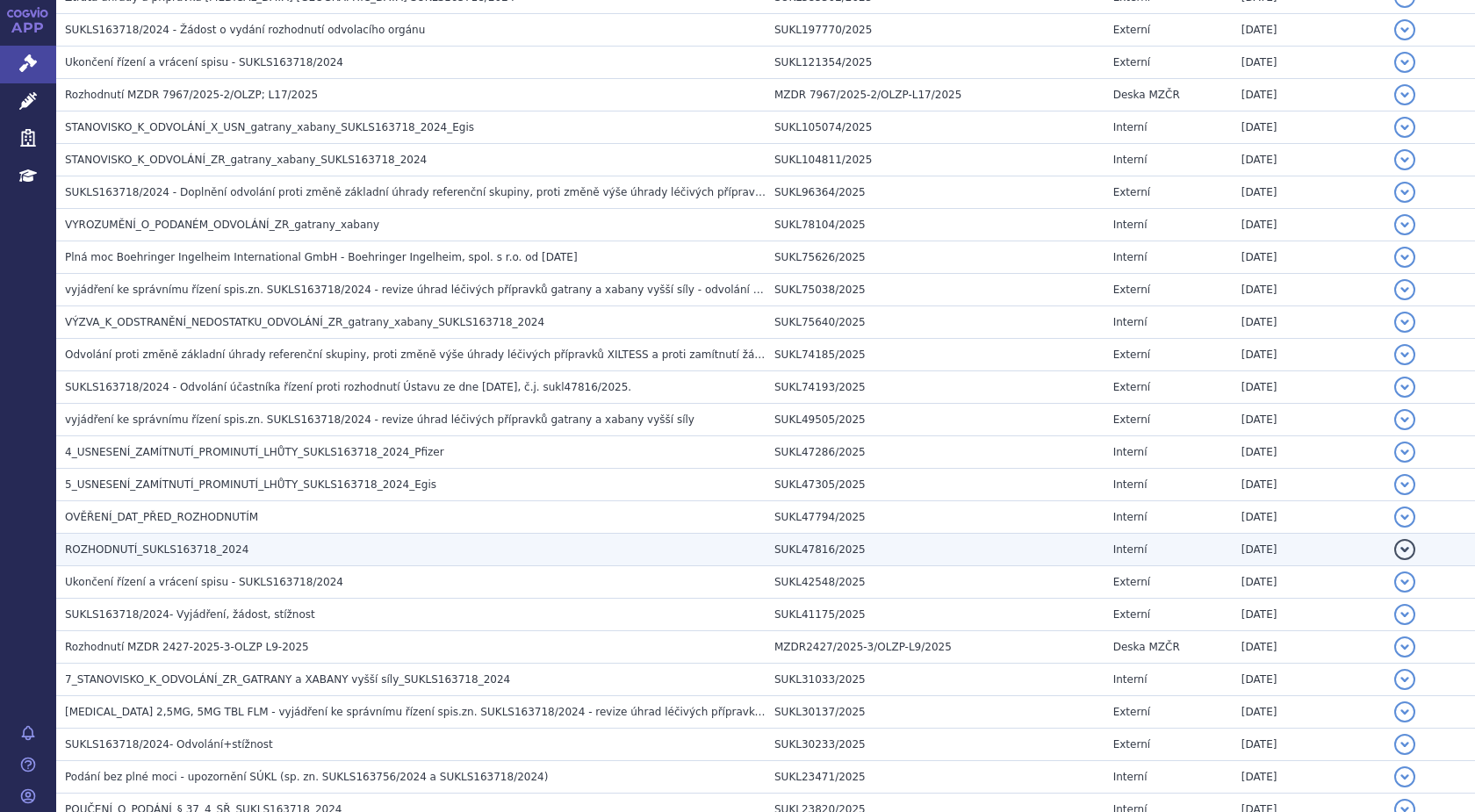
click at [173, 550] on span "ROZHODNUTÍ_SUKLS163718_2024" at bounding box center [157, 549] width 184 height 12
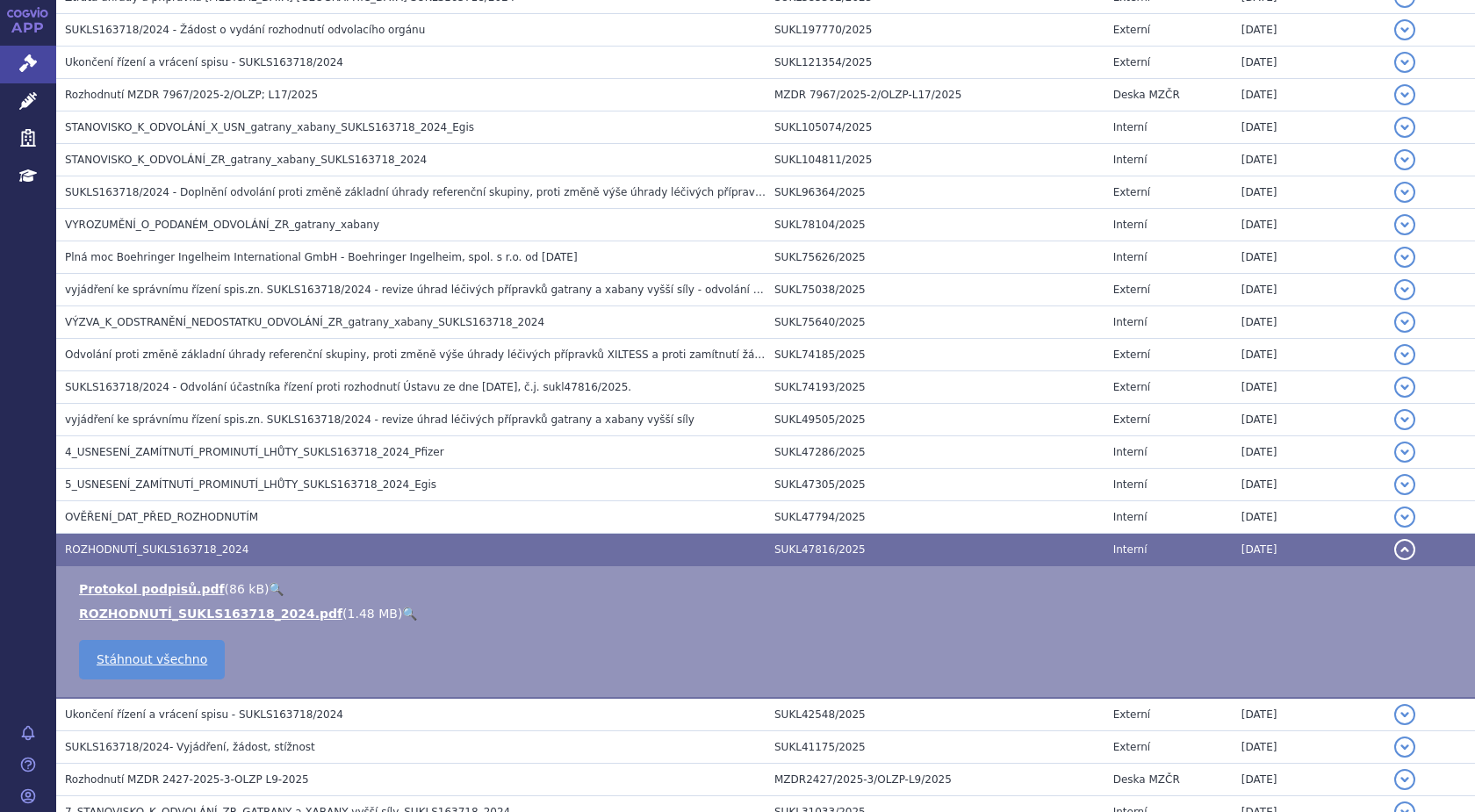
click at [402, 611] on link "🔍" at bounding box center [409, 614] width 15 height 14
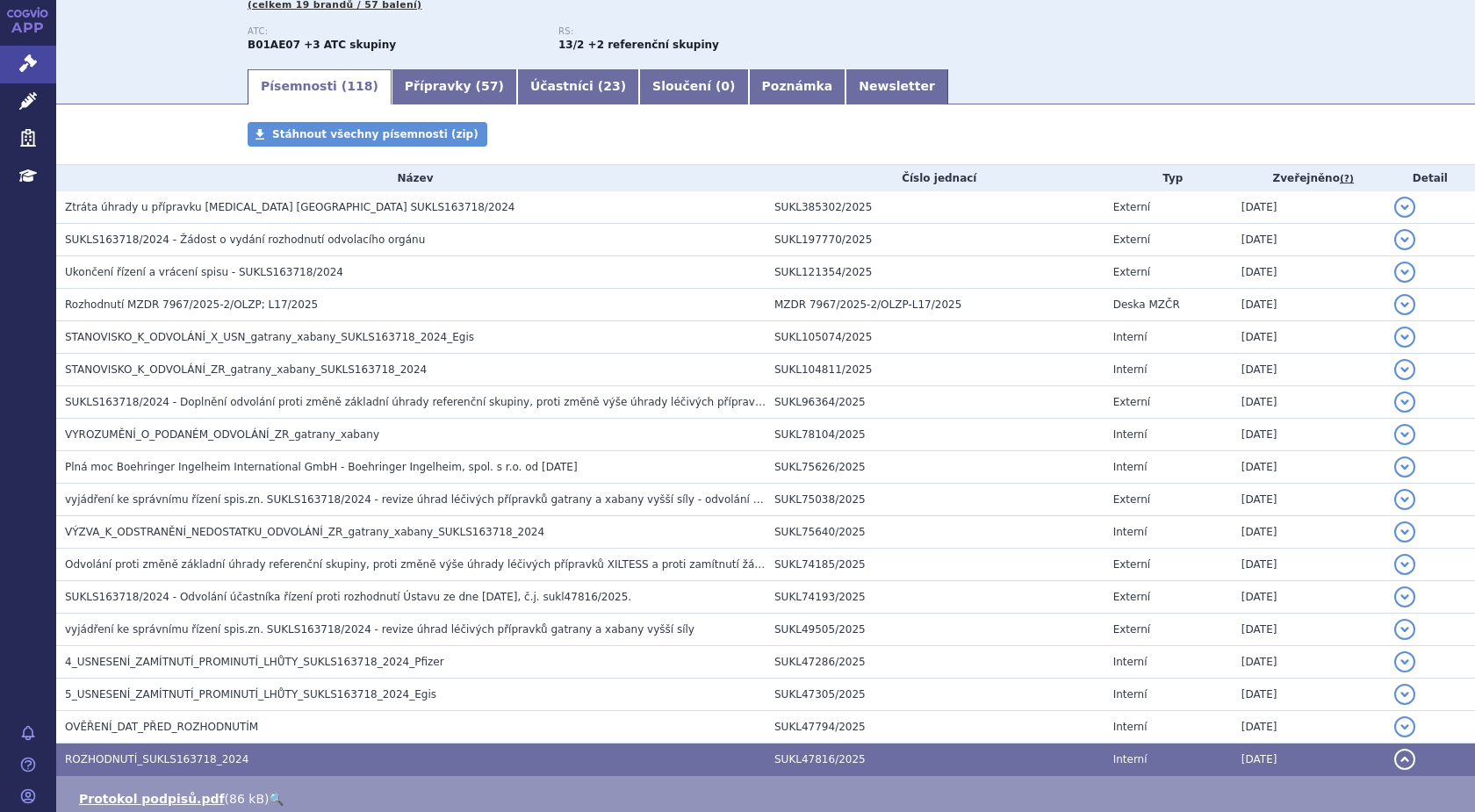
scroll to position [0, 0]
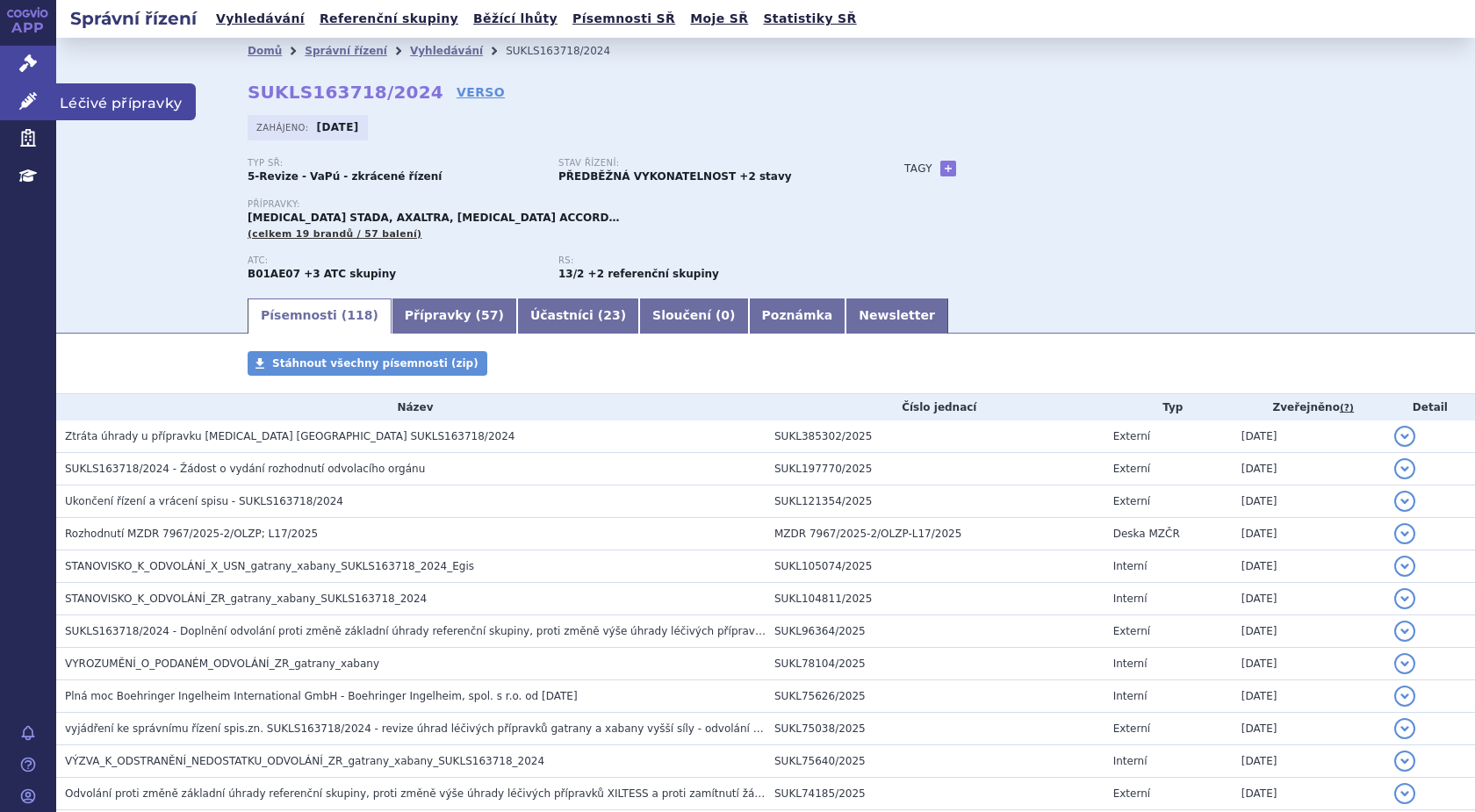
click at [29, 97] on icon at bounding box center [28, 101] width 18 height 18
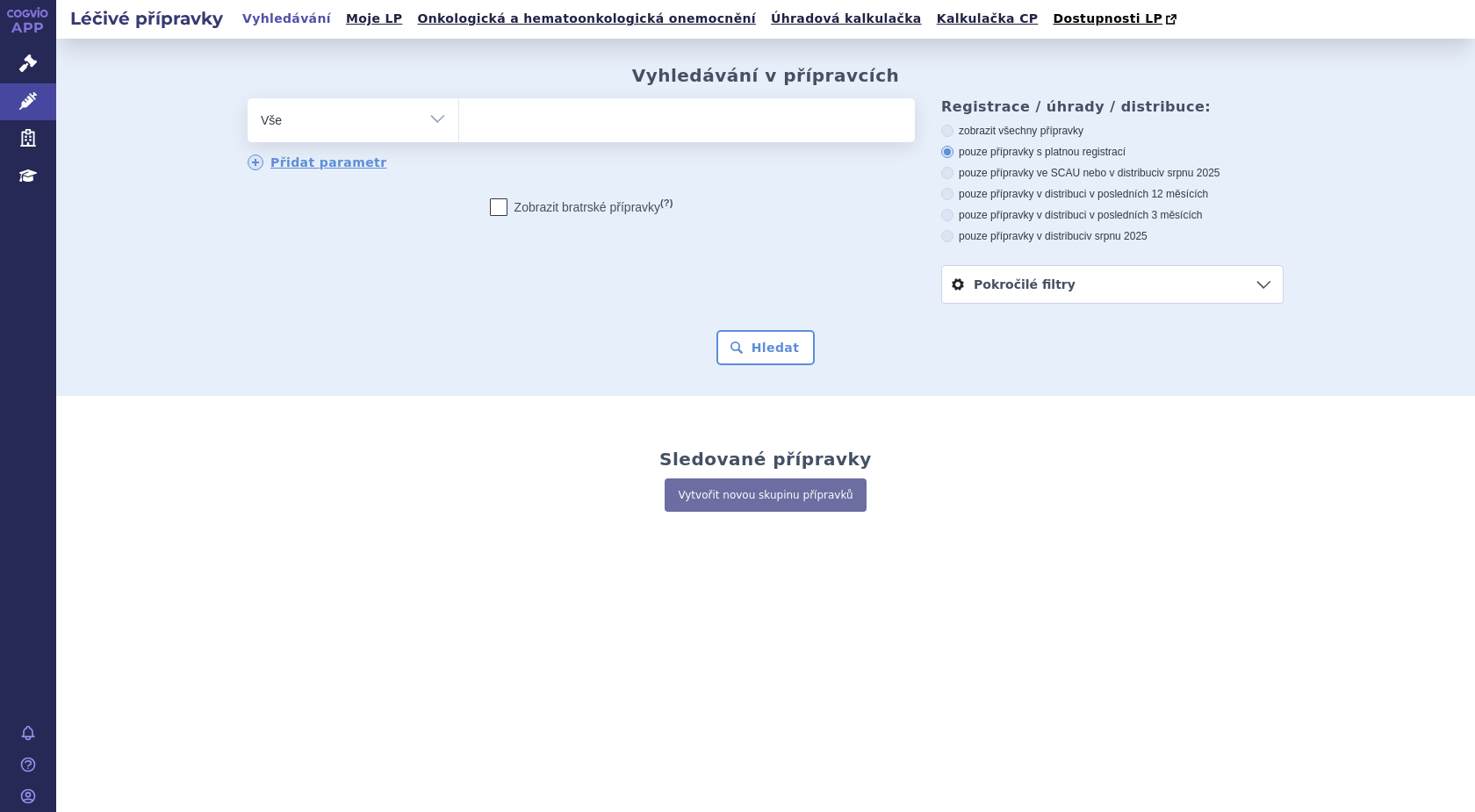
click at [506, 119] on ul at bounding box center [687, 116] width 456 height 37
click at [459, 119] on select at bounding box center [458, 119] width 1 height 44
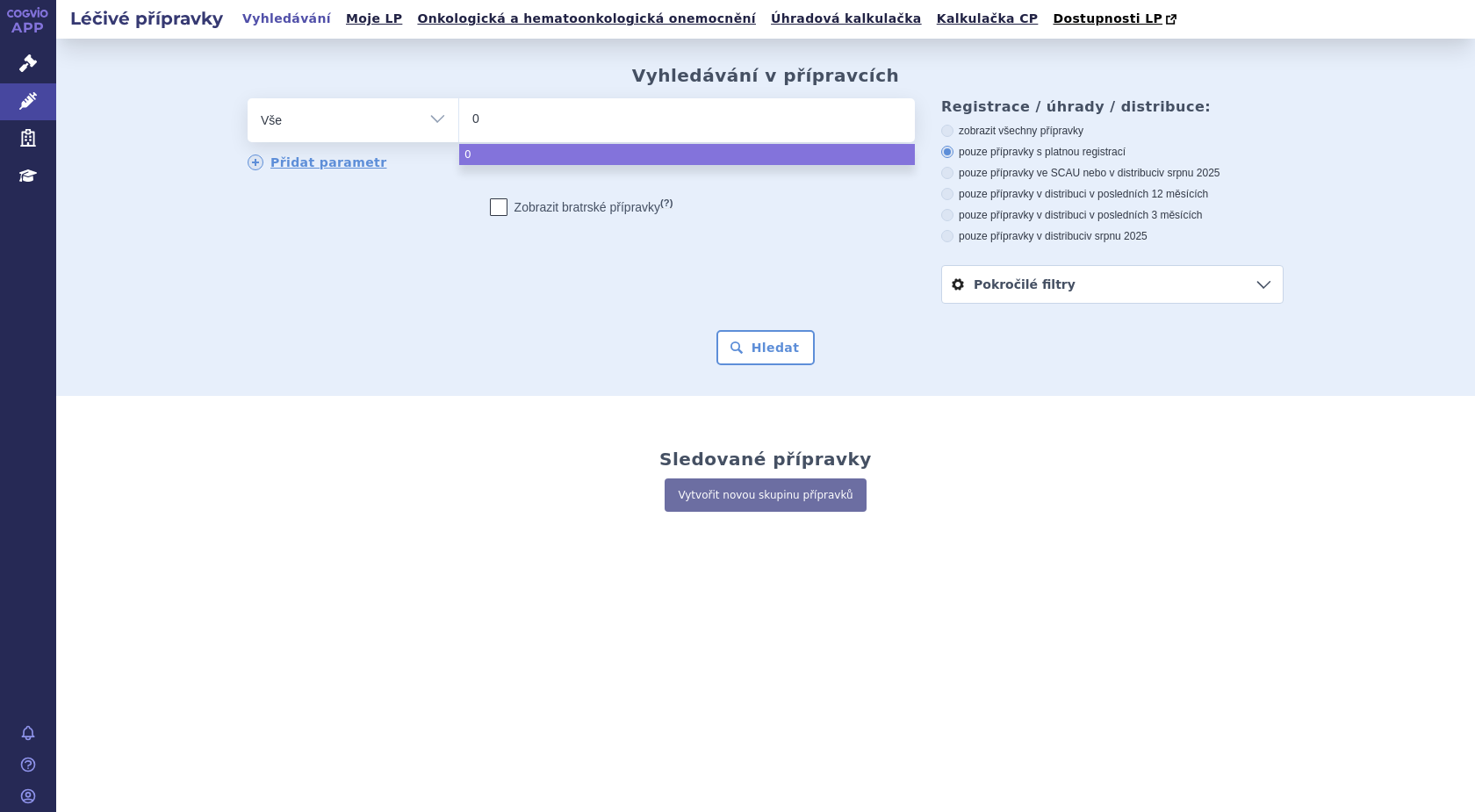
type input "02"
type input "024"
type input "0247"
type input "02473"
type input "0247398"
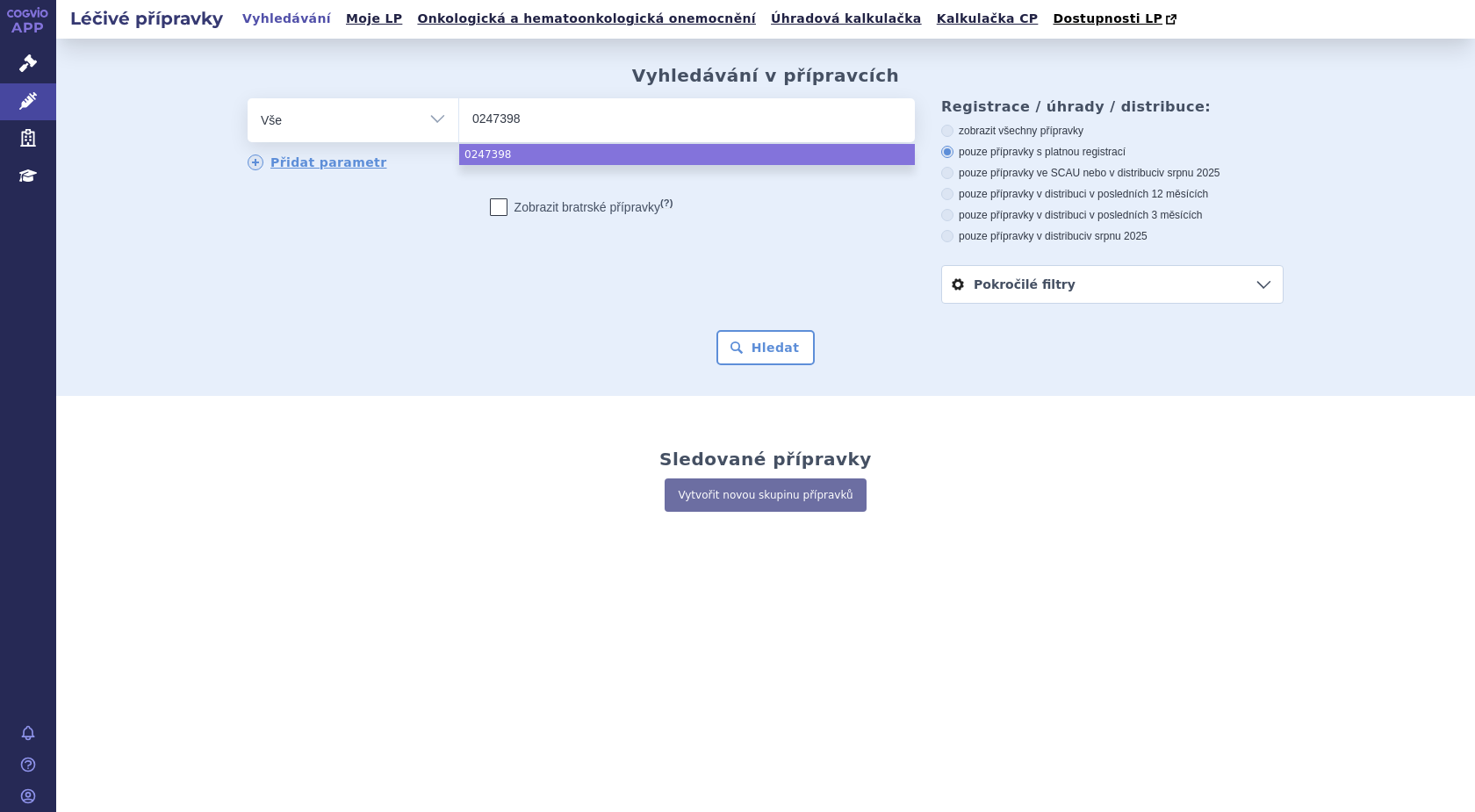
select select "0247398"
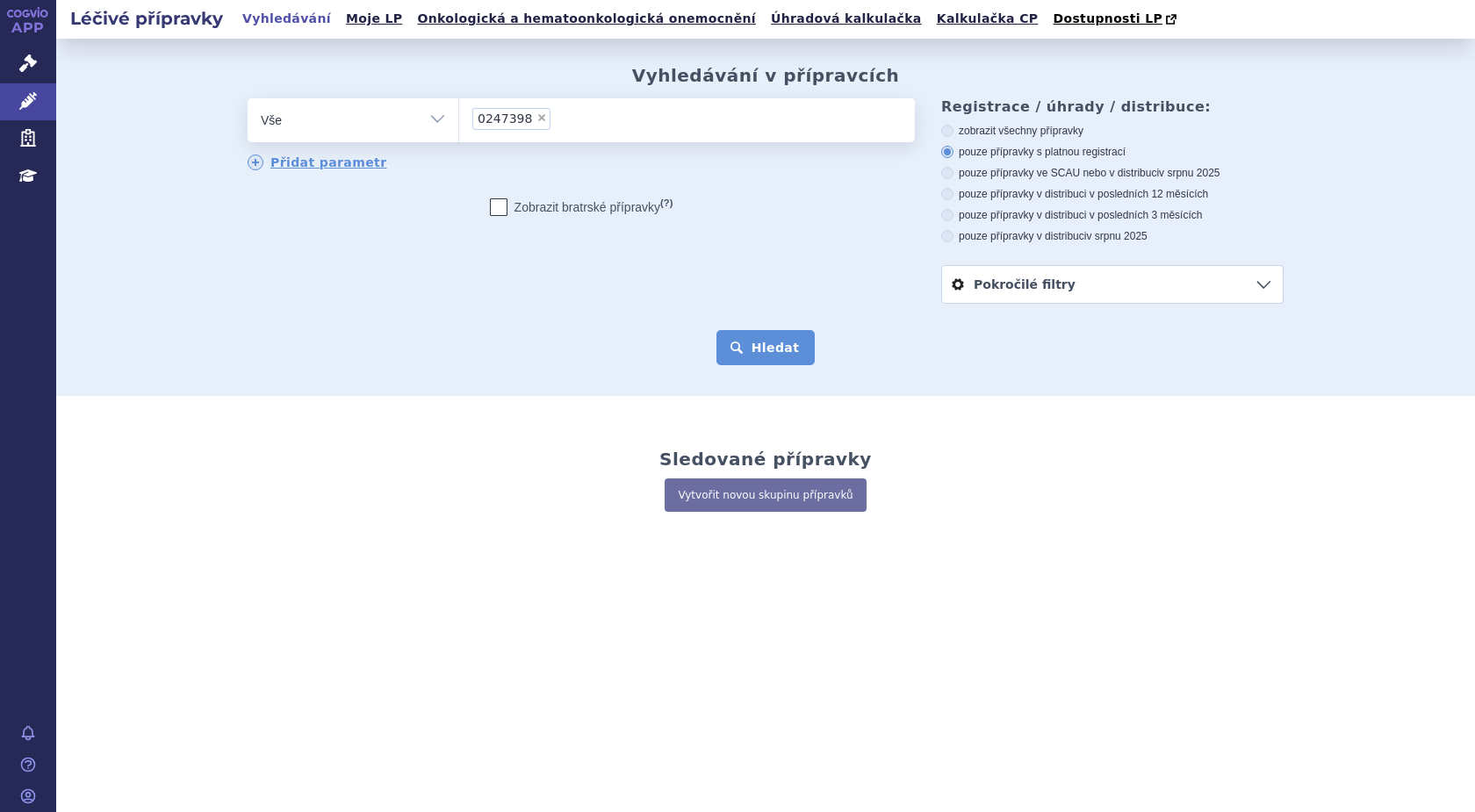
drag, startPoint x: 784, startPoint y: 342, endPoint x: 611, endPoint y: 383, distance: 177.8
click at [784, 344] on button "Hledat" at bounding box center [766, 347] width 99 height 35
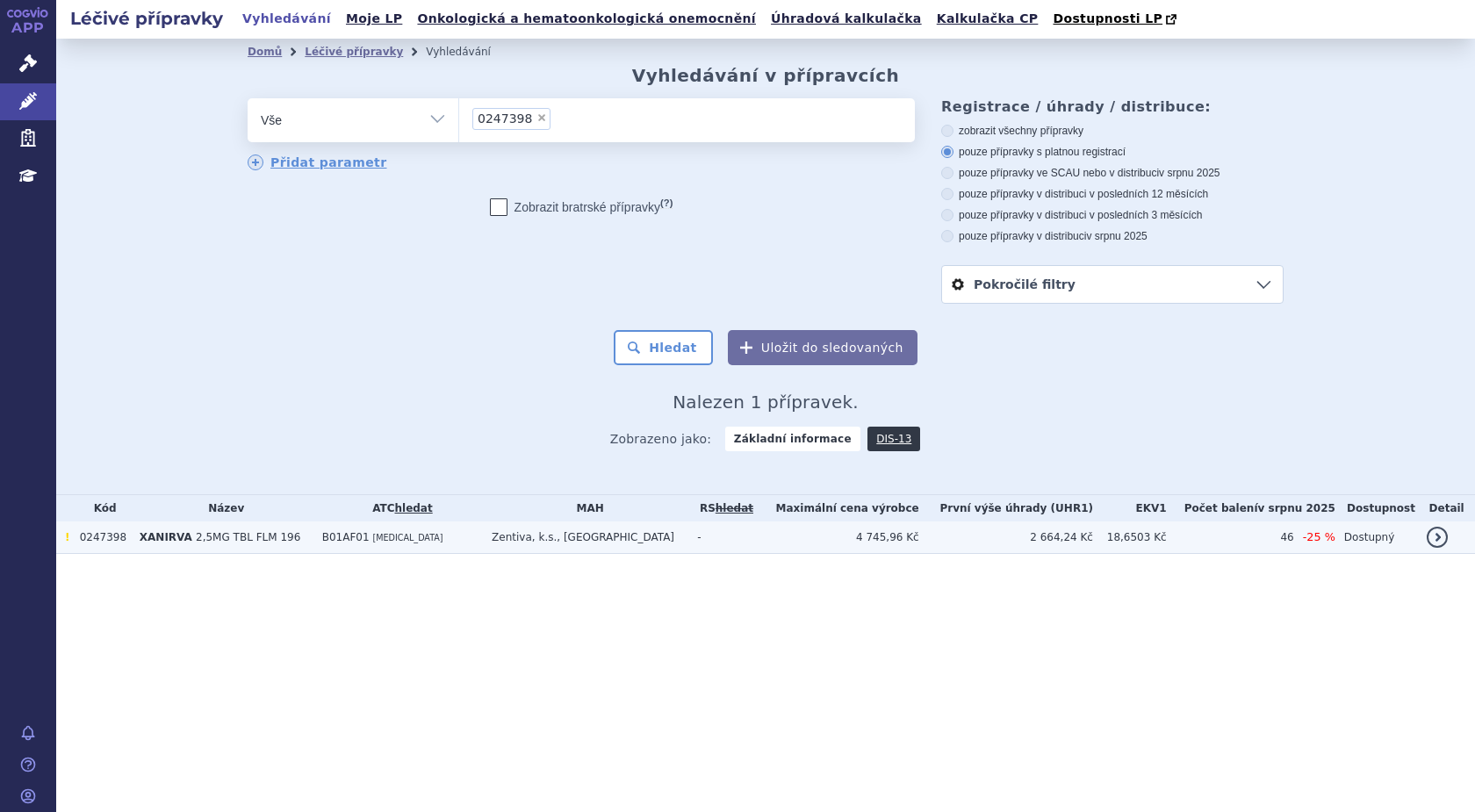
click at [180, 538] on span "XANIRVA" at bounding box center [166, 537] width 53 height 12
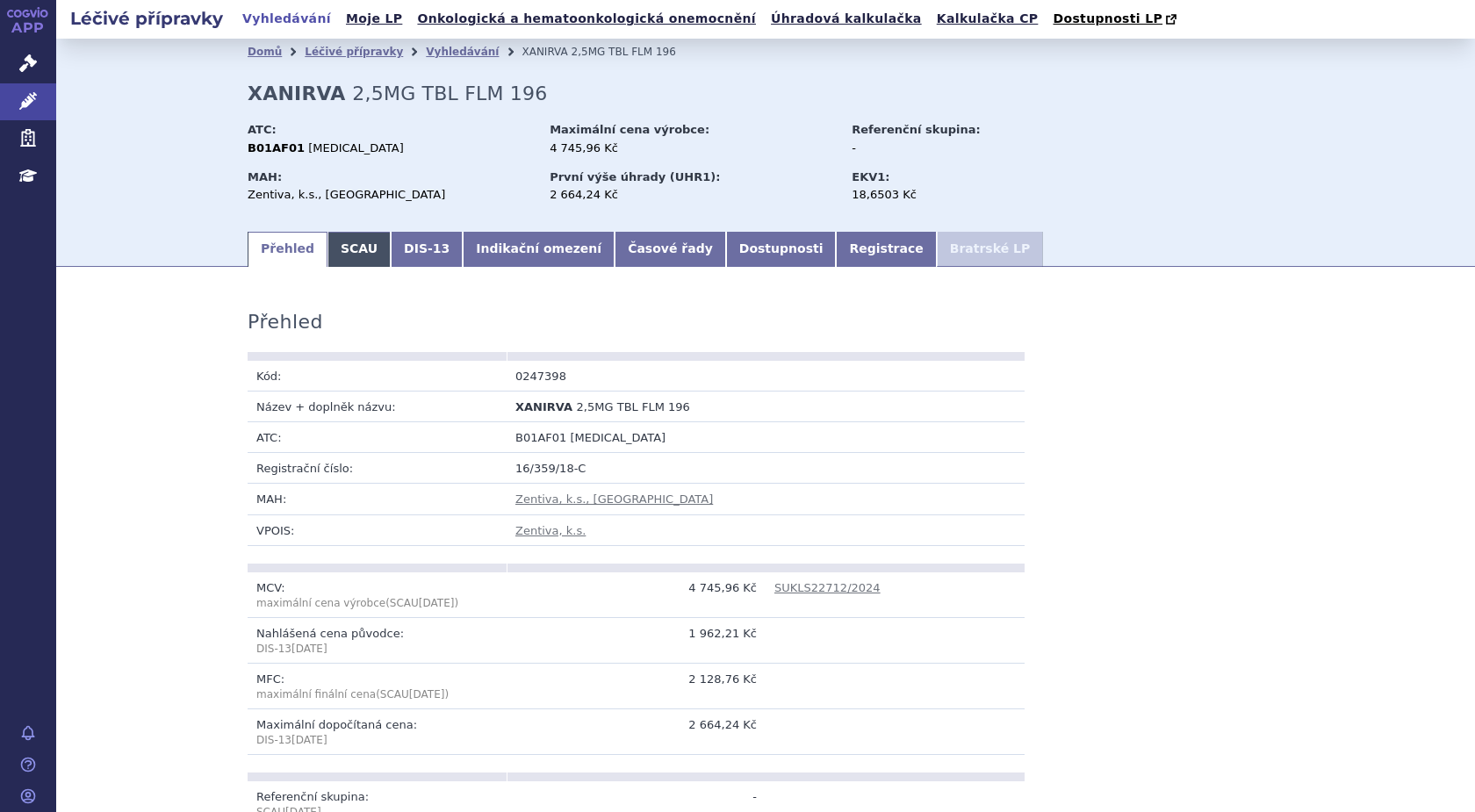
click at [338, 256] on link "SCAU" at bounding box center [359, 249] width 63 height 35
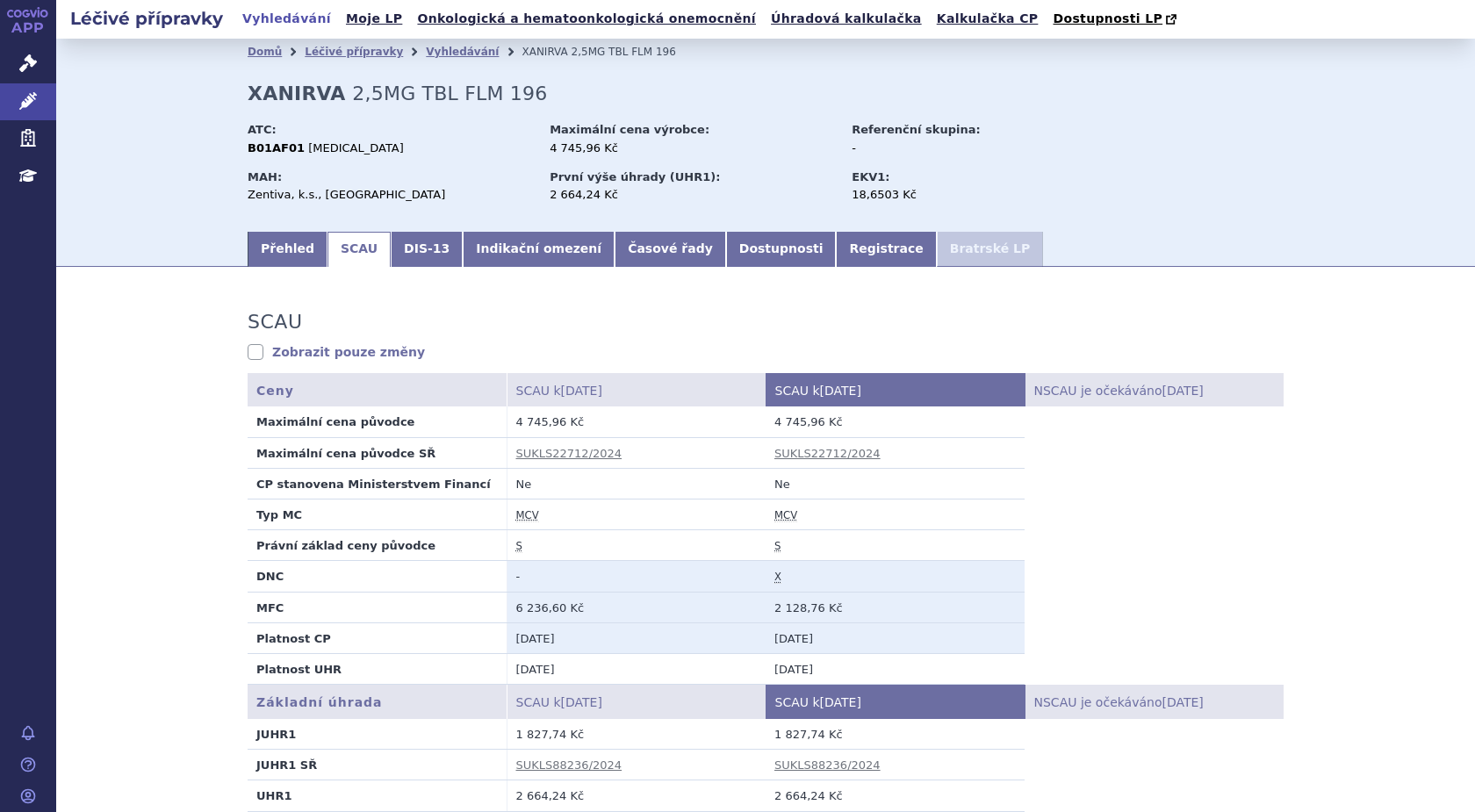
click at [823, 386] on span "[DATE]" at bounding box center [841, 391] width 42 height 14
click at [830, 391] on span "[DATE]" at bounding box center [841, 391] width 42 height 14
click at [578, 391] on span "[DATE]" at bounding box center [582, 391] width 42 height 14
